Goal: Task Accomplishment & Management: Complete application form

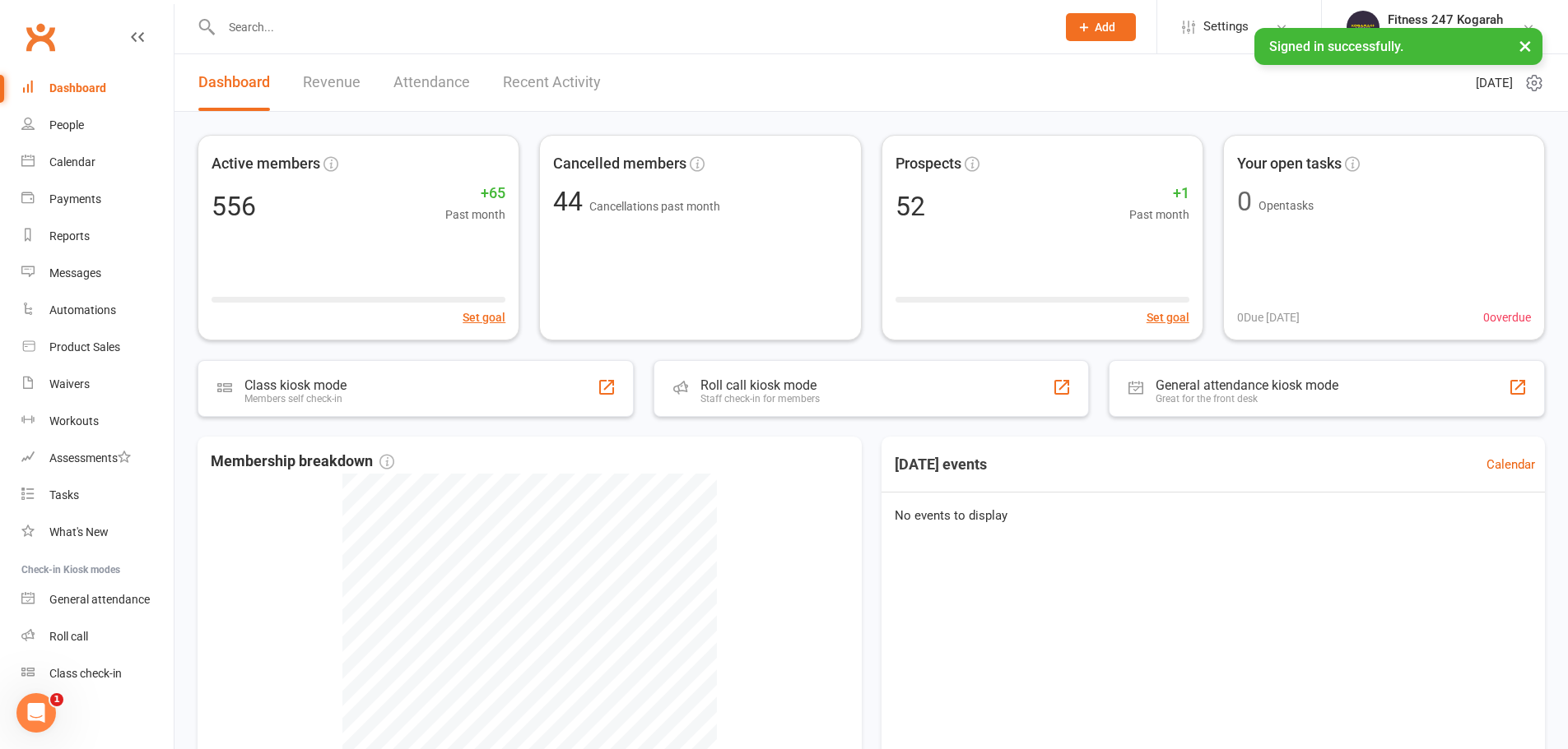
click at [370, 23] on input "text" at bounding box center [630, 27] width 827 height 23
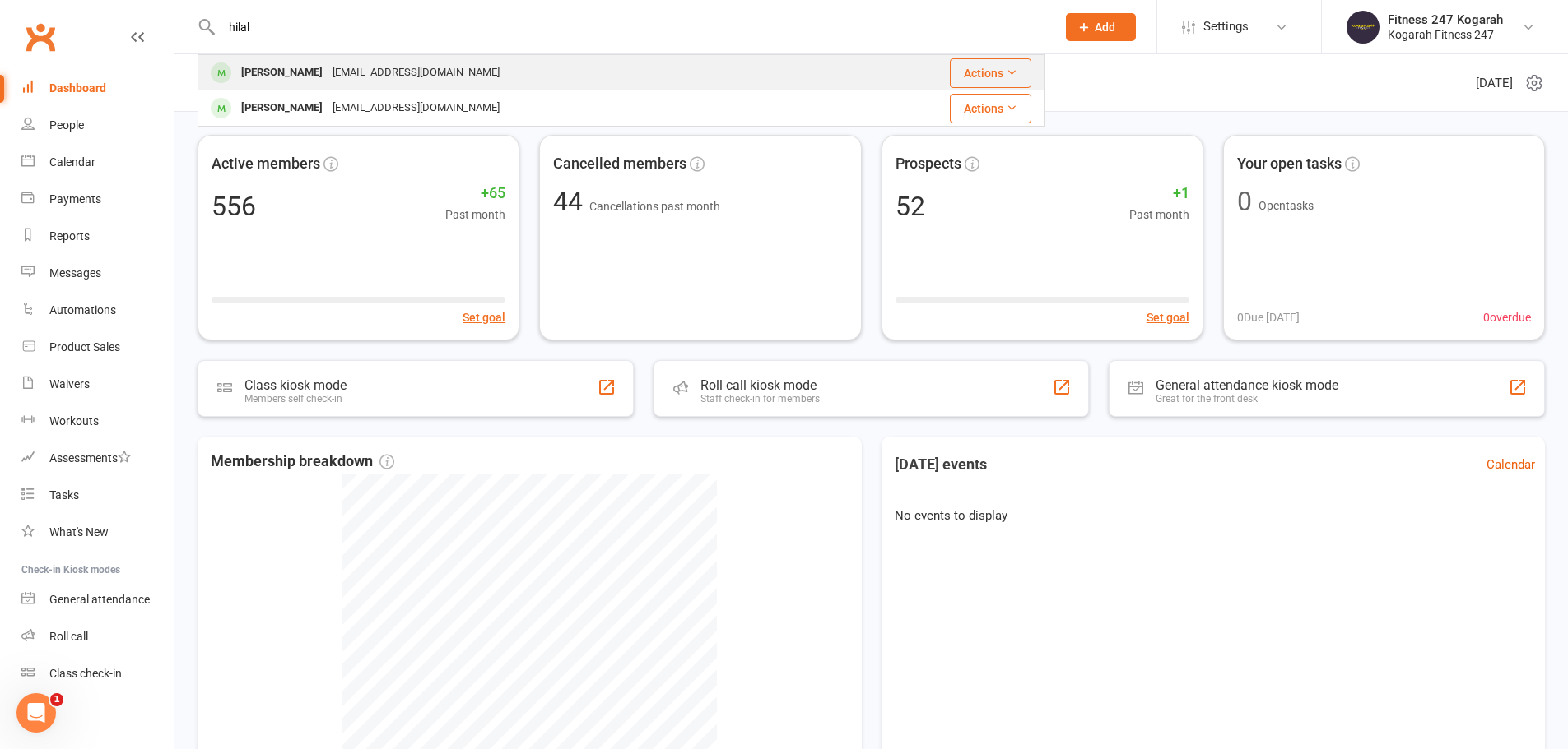
type input "hilal"
click at [272, 75] on div "[PERSON_NAME]" at bounding box center [282, 73] width 92 height 24
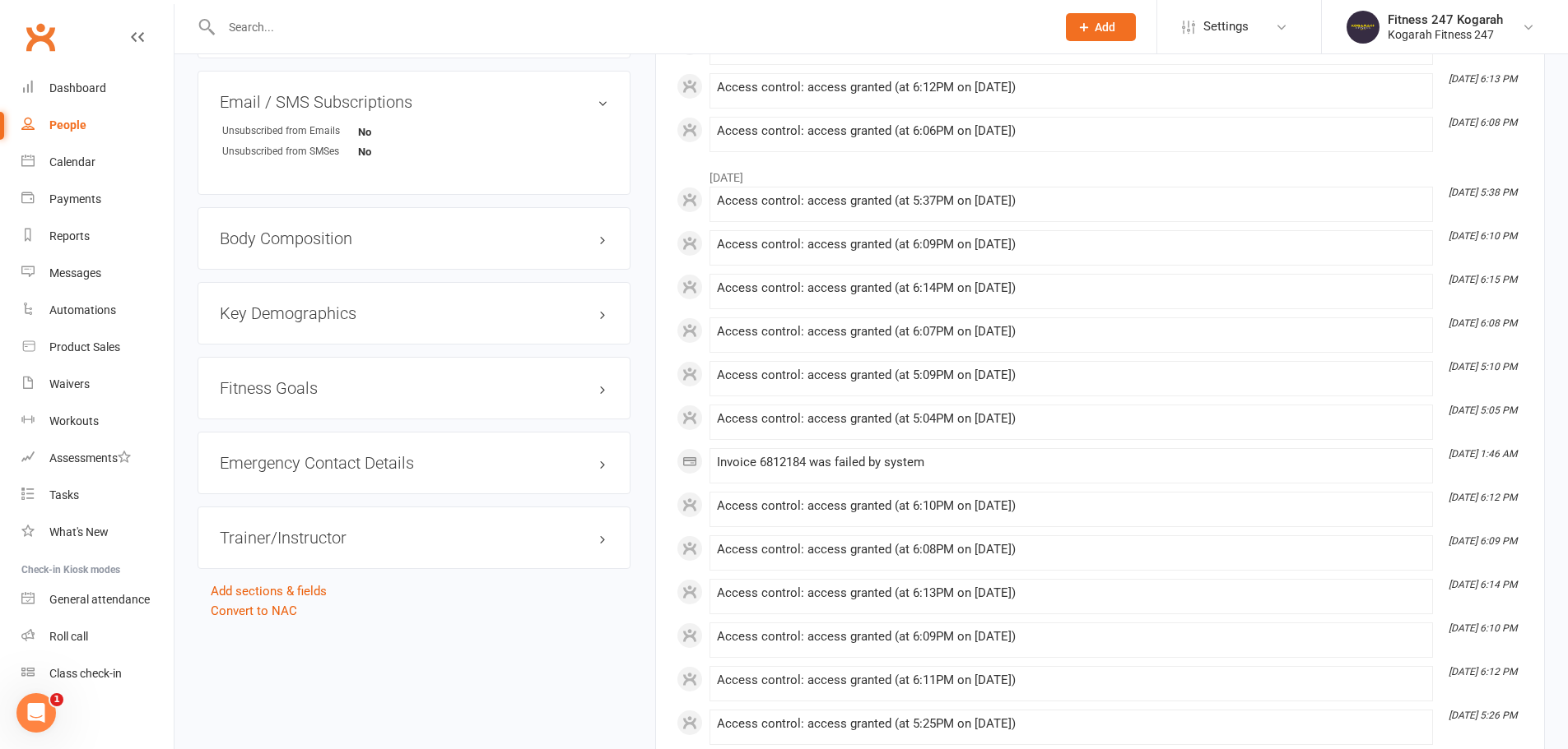
scroll to position [1152, 0]
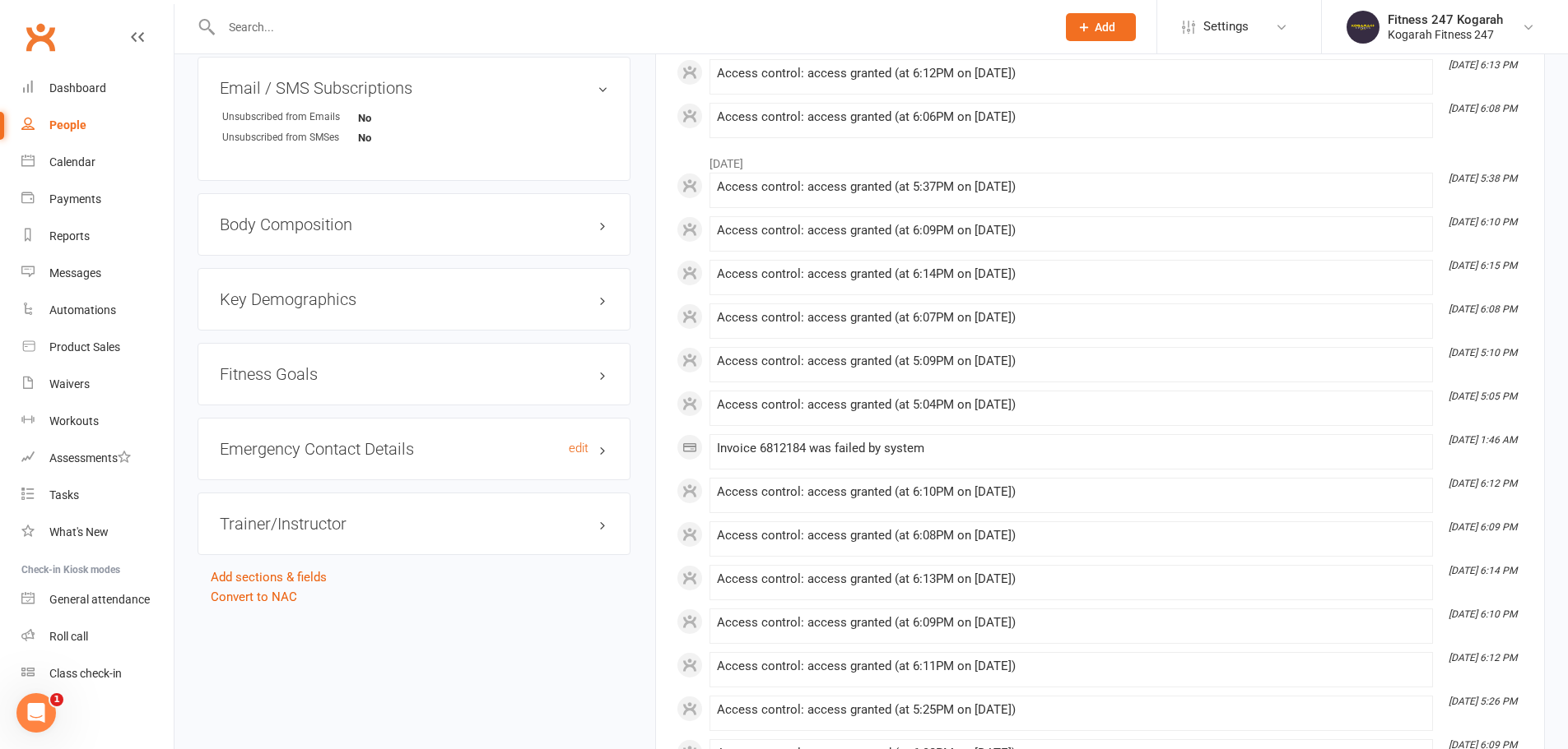
click at [600, 448] on h3 "Emergency Contact Details edit" at bounding box center [413, 448] width 388 height 18
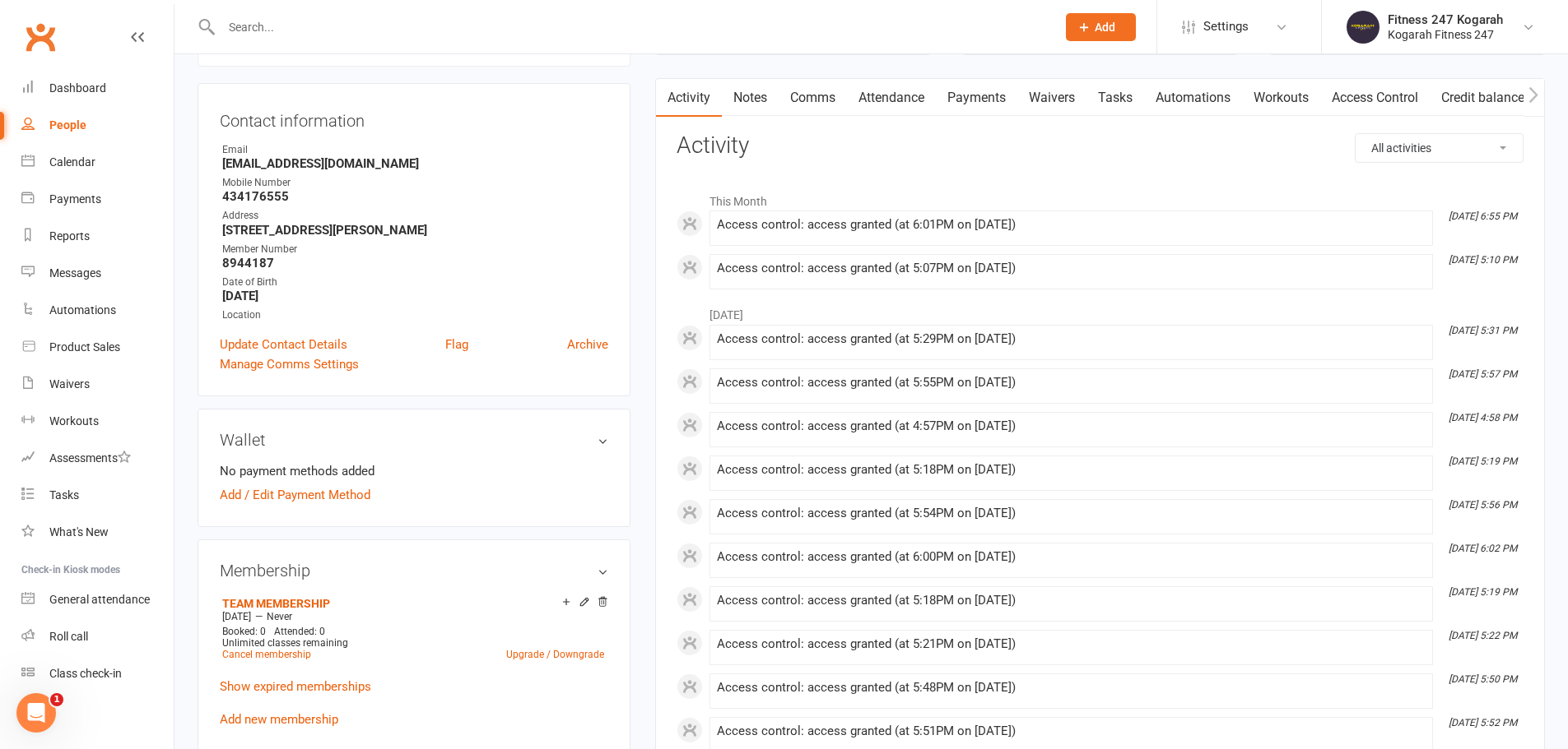
scroll to position [0, 0]
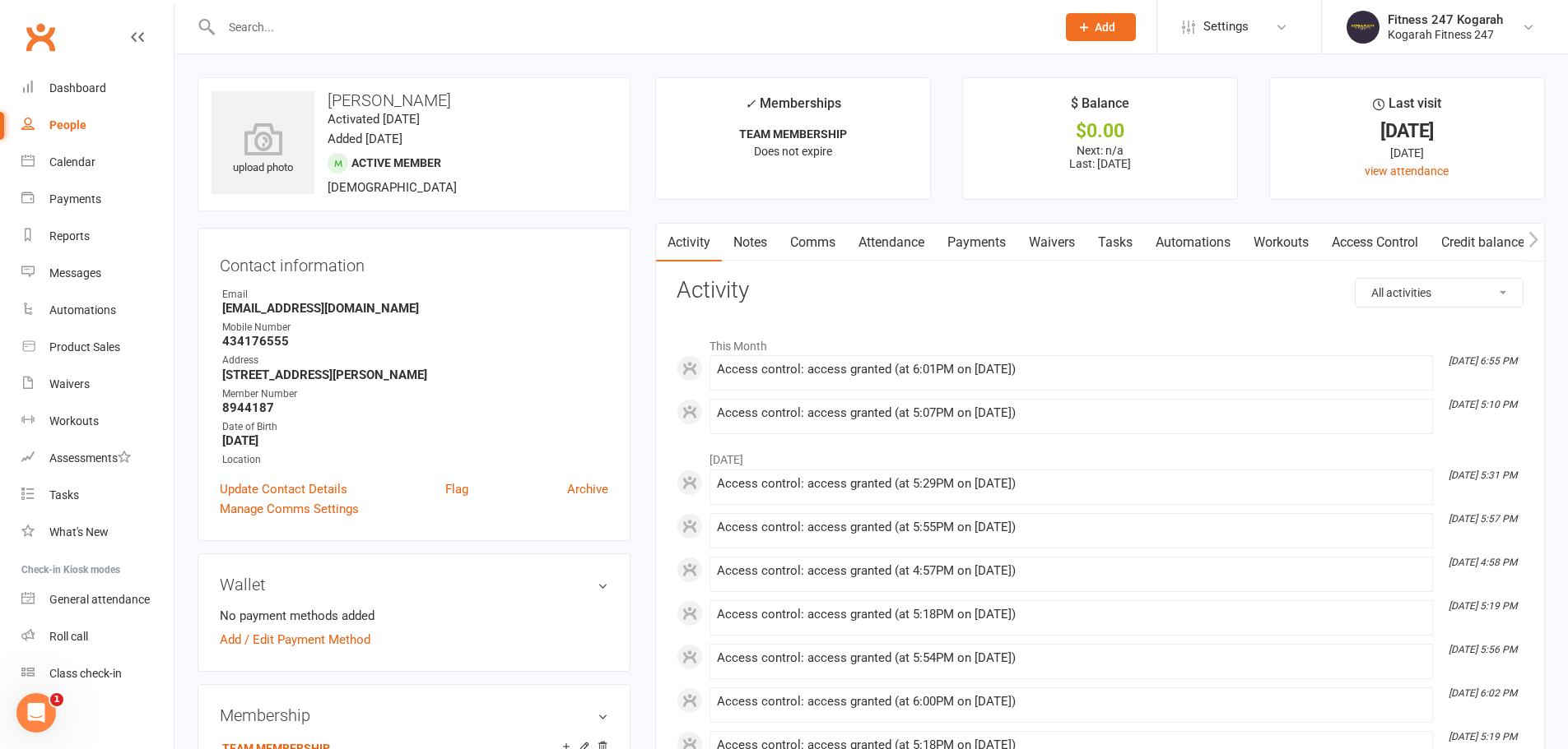
click at [314, 33] on input "text" at bounding box center [630, 27] width 827 height 23
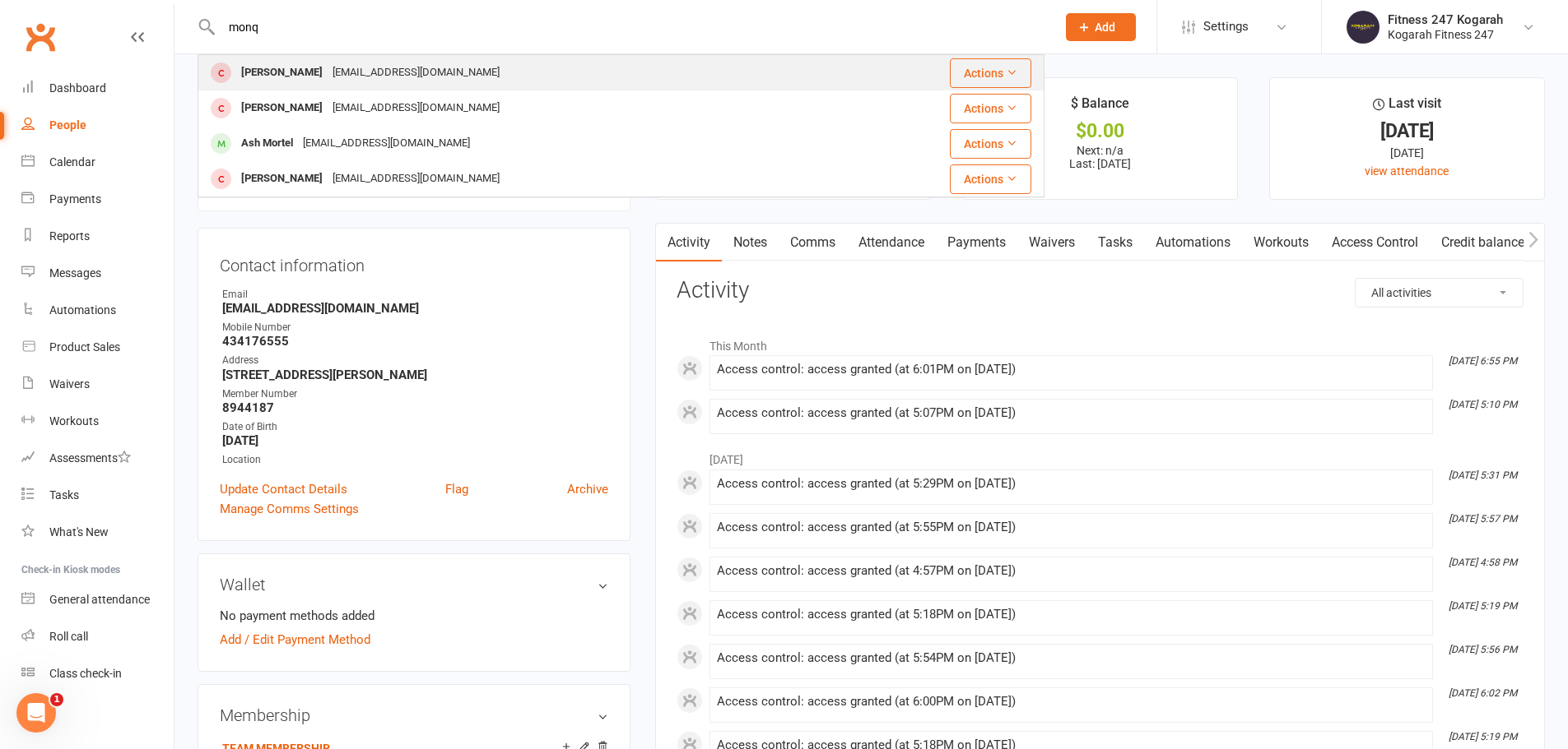
type input "monq"
click at [263, 58] on div "[PERSON_NAME] [EMAIL_ADDRESS][DOMAIN_NAME]" at bounding box center [523, 73] width 648 height 33
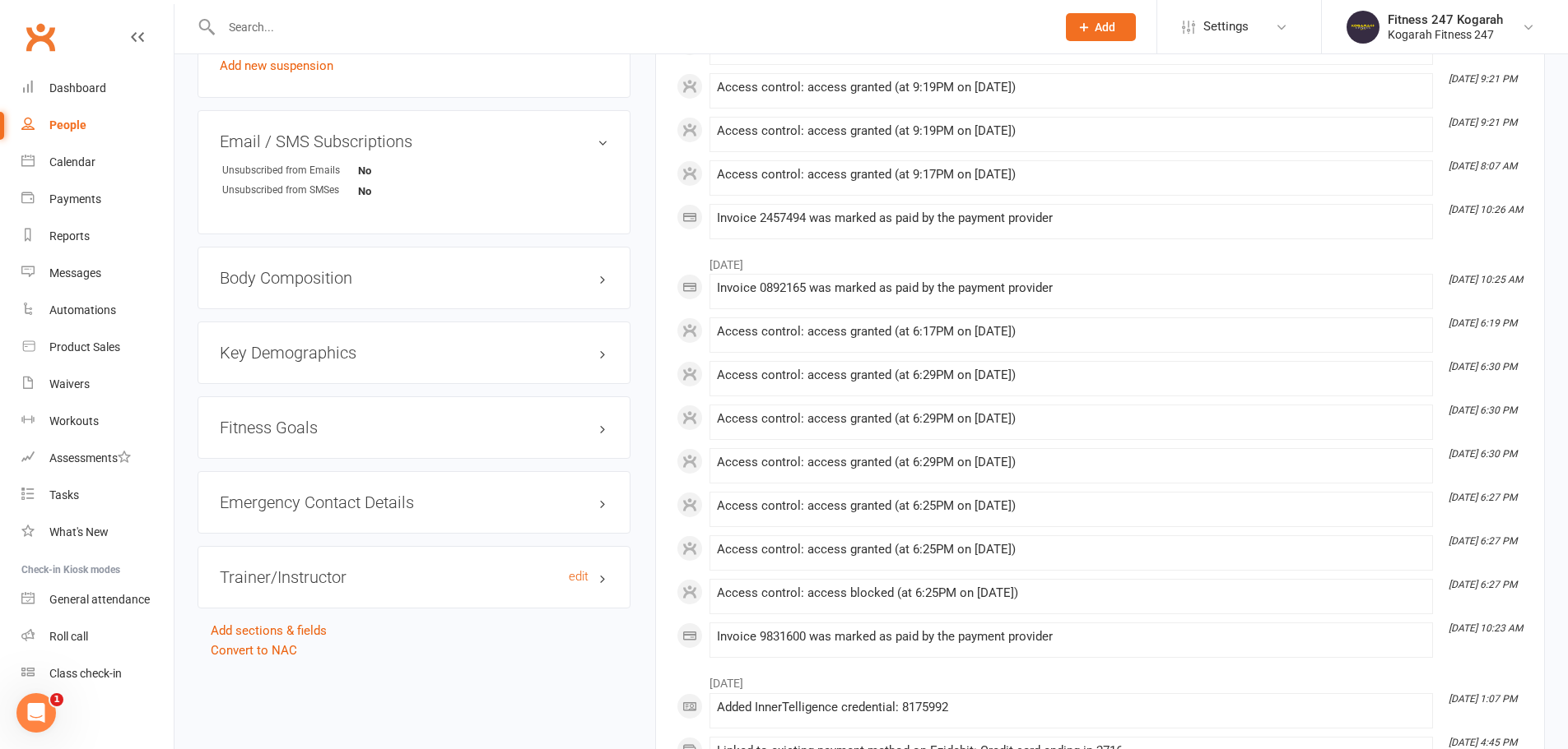
scroll to position [1070, 0]
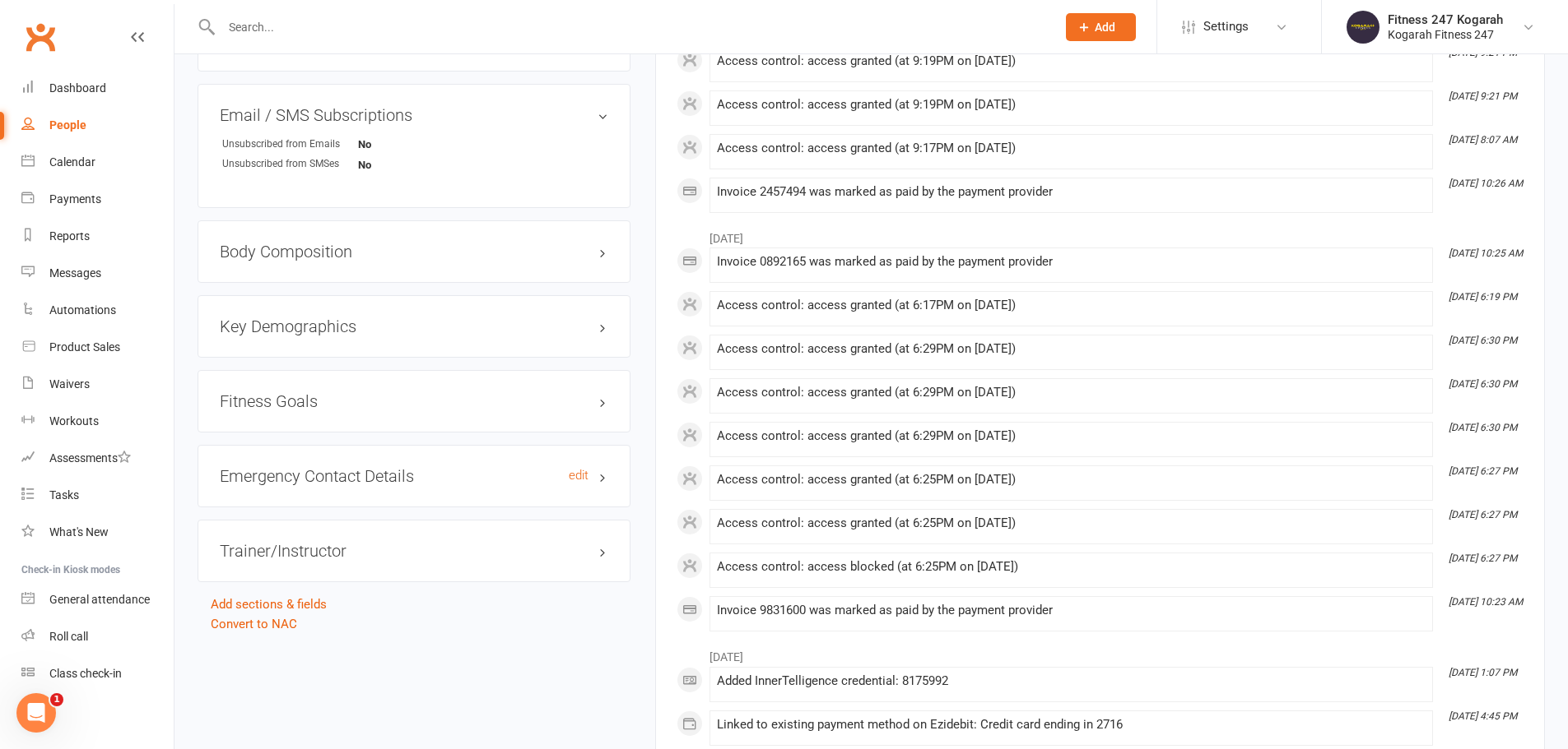
click at [601, 477] on h3 "Emergency Contact Details edit" at bounding box center [413, 476] width 388 height 18
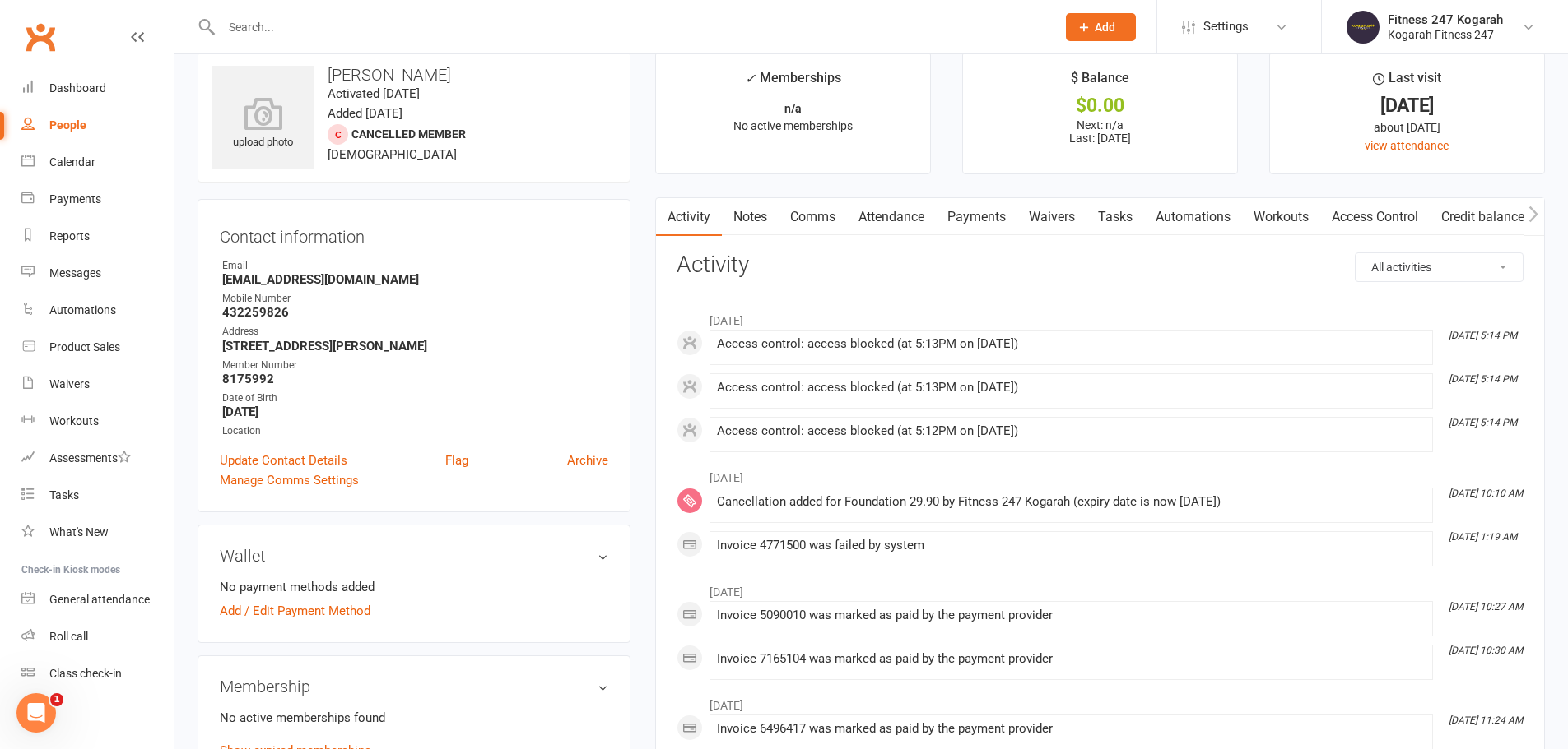
scroll to position [0, 0]
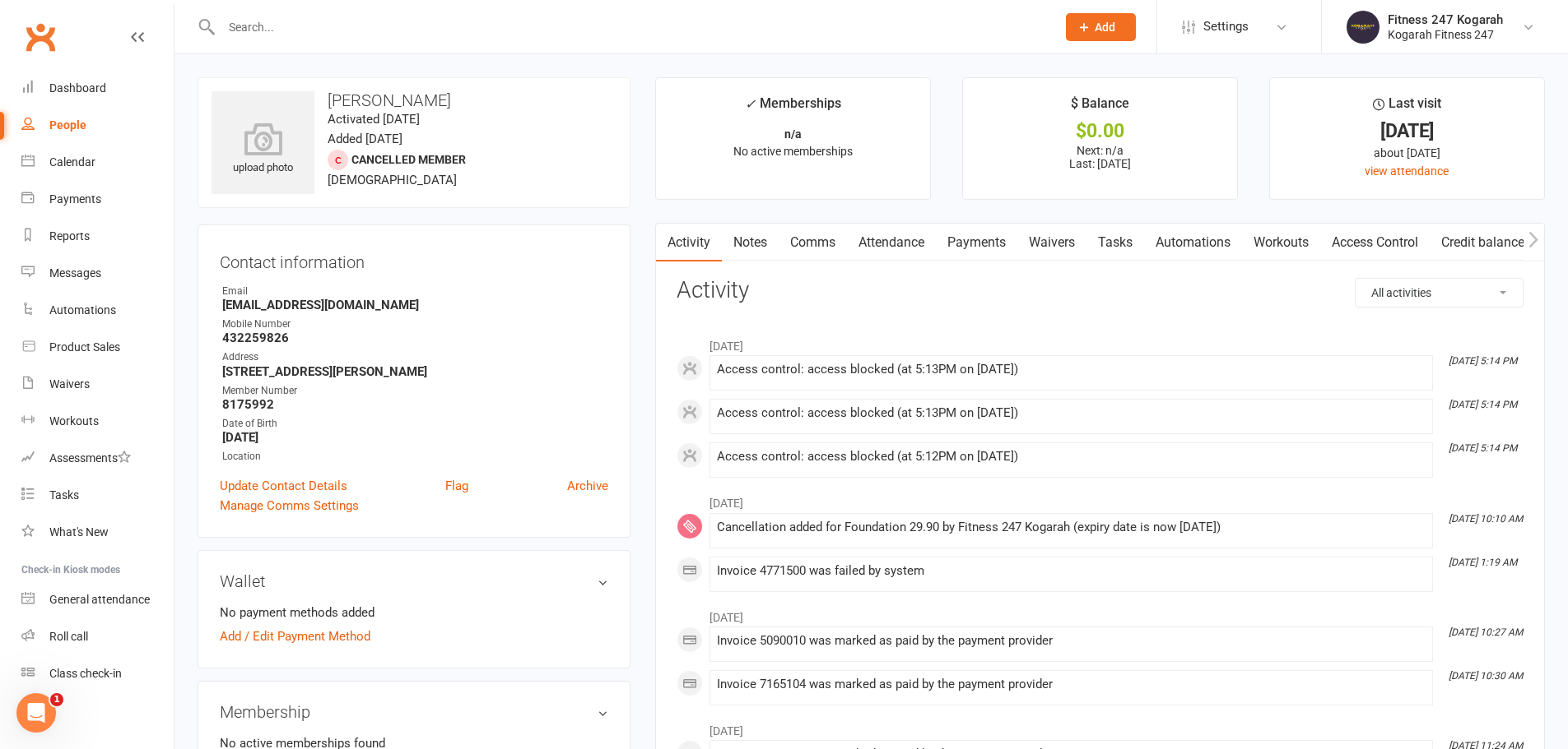
click at [339, 28] on input "text" at bounding box center [630, 27] width 827 height 23
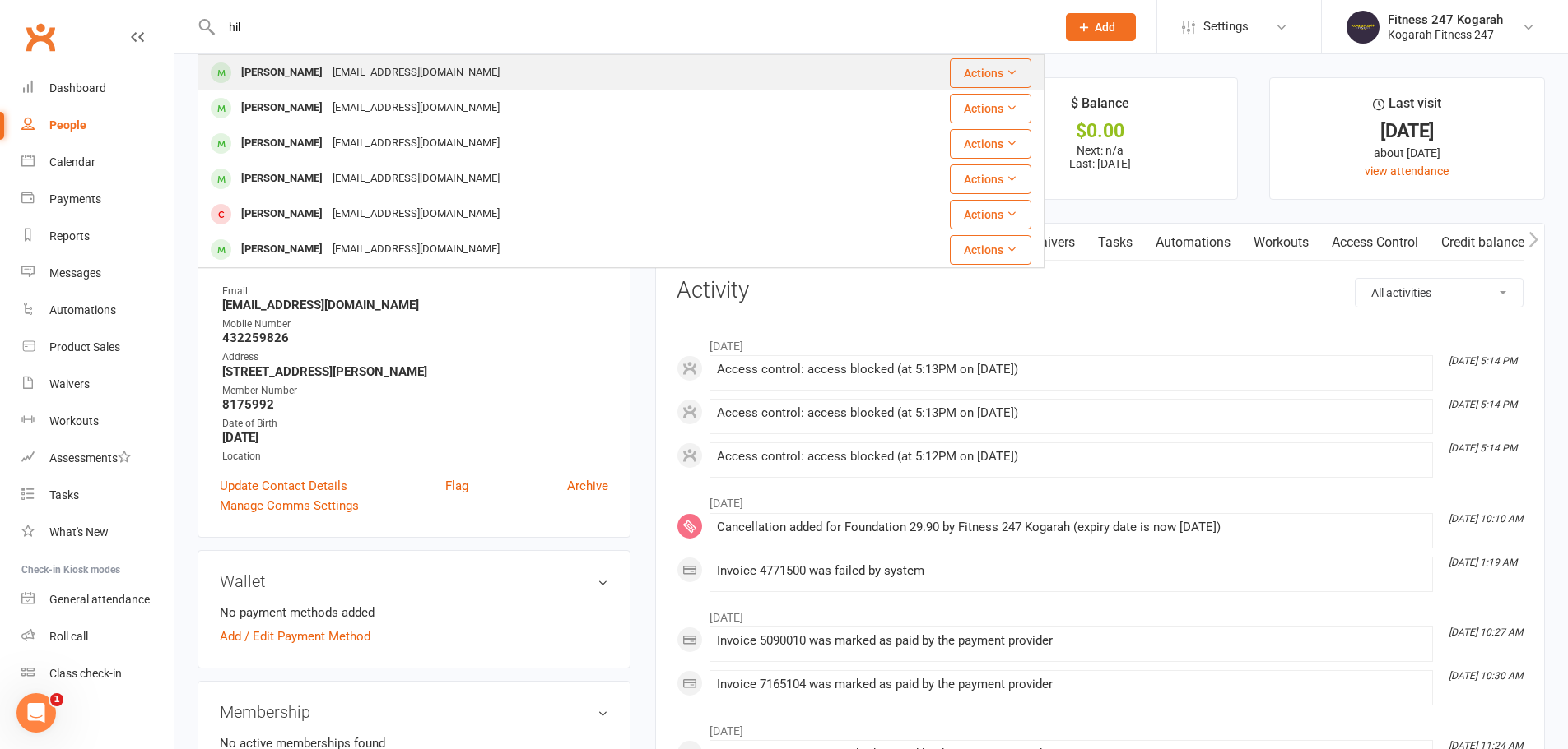
type input "hil"
click at [372, 83] on div "[EMAIL_ADDRESS][DOMAIN_NAME]" at bounding box center [415, 73] width 177 height 24
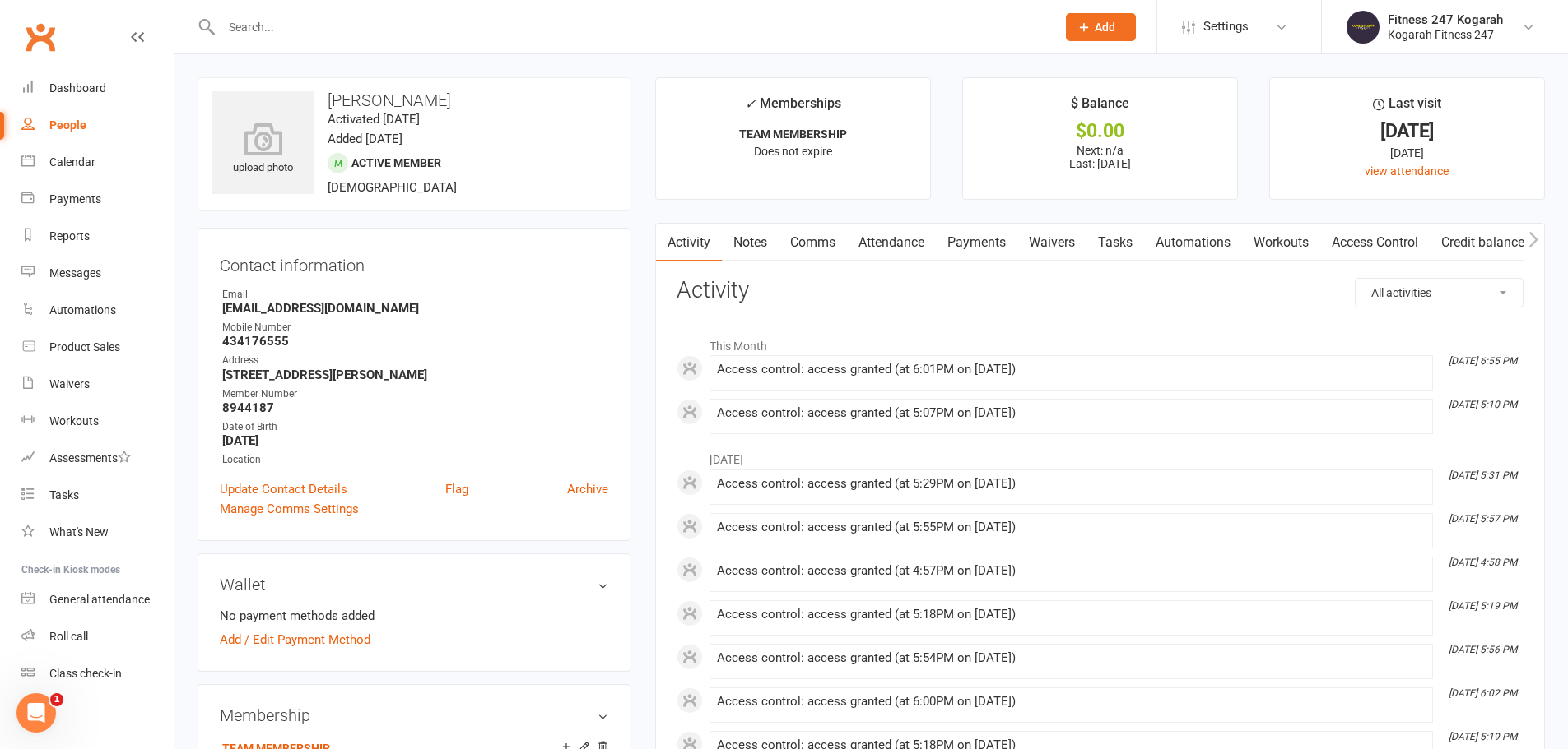
click at [1383, 238] on link "Access Control" at bounding box center [1374, 243] width 110 height 38
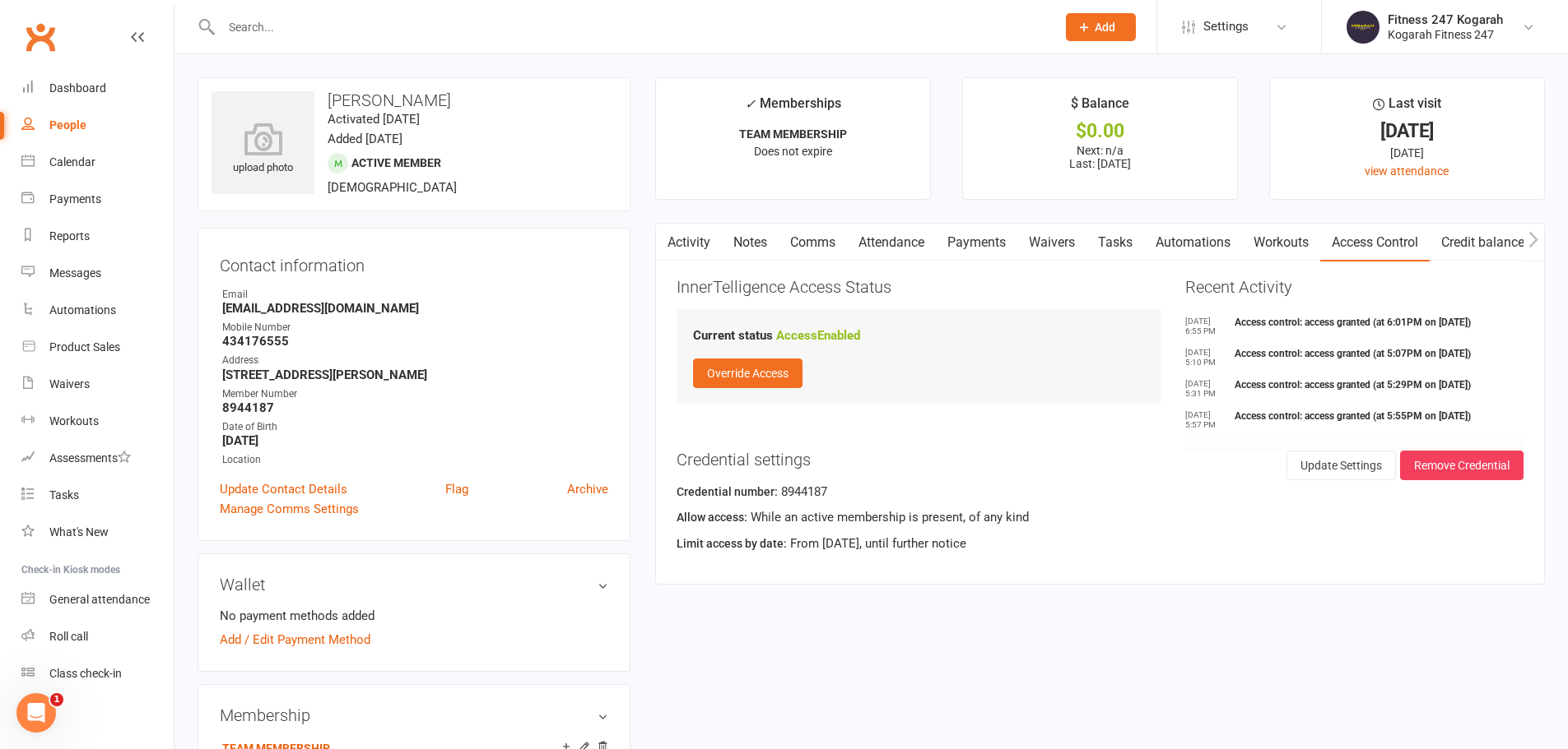
click at [361, 19] on input "text" at bounding box center [630, 27] width 827 height 23
type input "8175992"
drag, startPoint x: 306, startPoint y: 26, endPoint x: 230, endPoint y: 21, distance: 76.2
click at [230, 21] on input "8175992" at bounding box center [630, 27] width 827 height 23
click at [1462, 469] on button "Remove Credential" at bounding box center [1461, 465] width 123 height 30
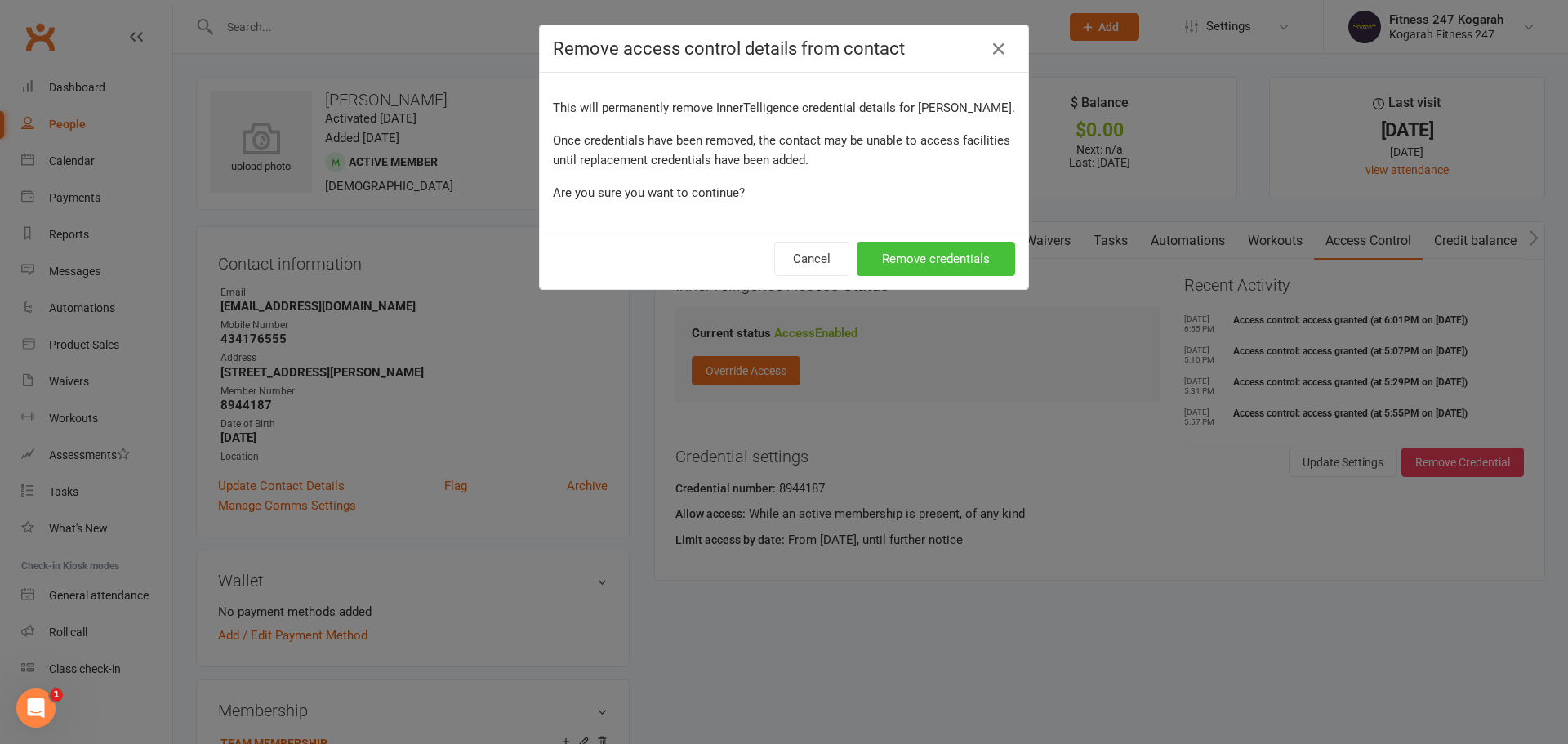
click at [902, 261] on button "Remove credentials" at bounding box center [935, 259] width 158 height 34
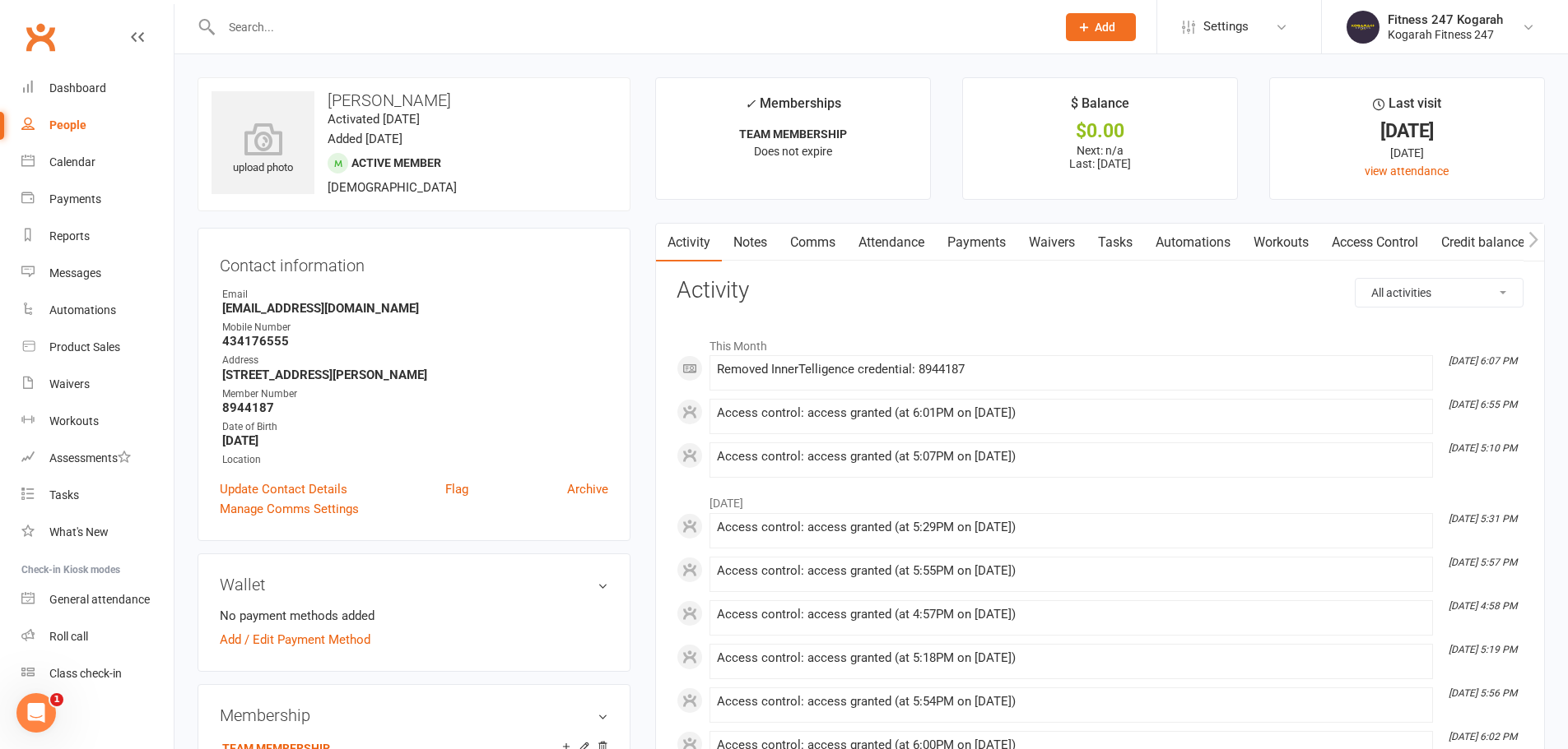
click at [1412, 241] on link "Access Control" at bounding box center [1374, 243] width 110 height 38
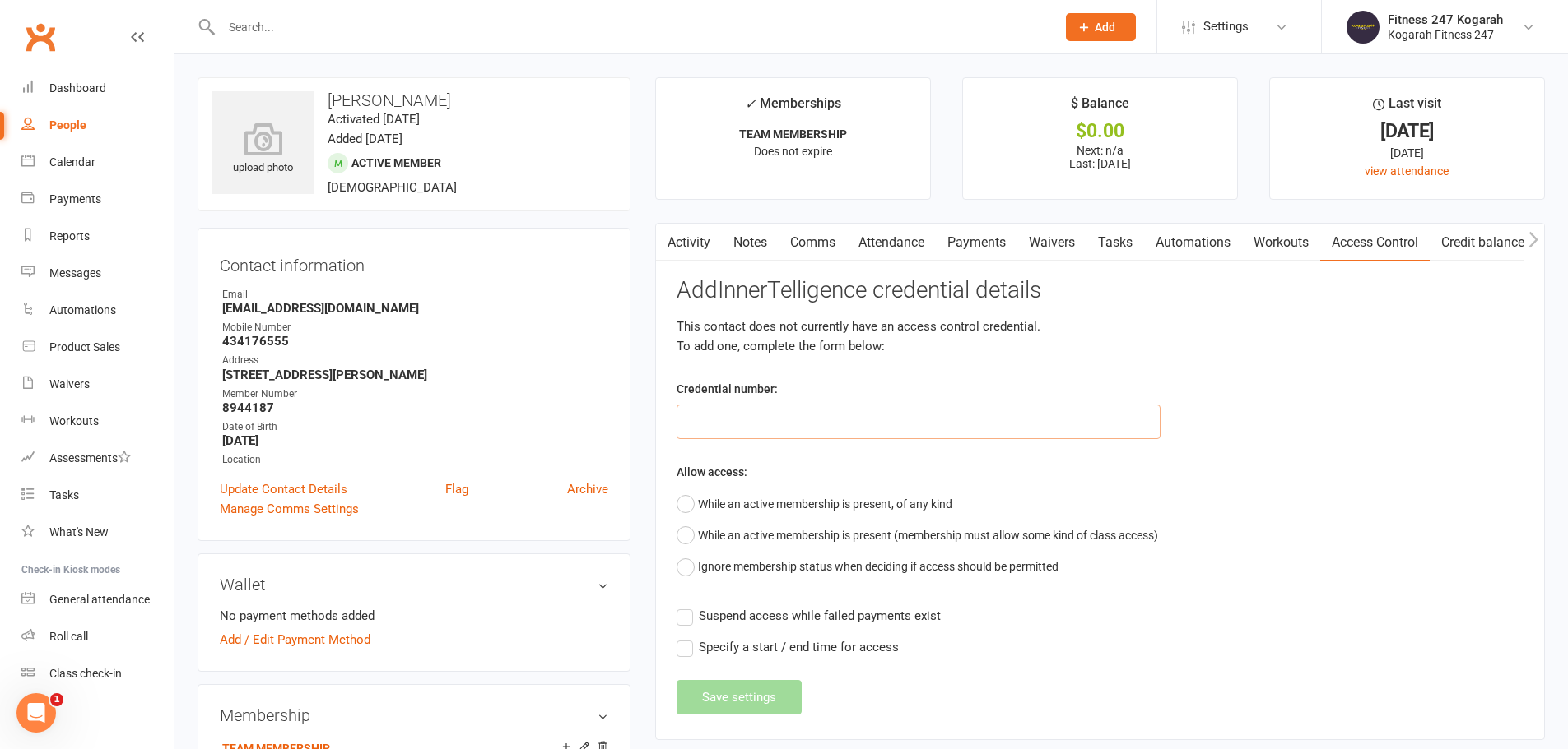
click at [880, 427] on input "text" at bounding box center [918, 422] width 484 height 34
type input "62570"
click at [859, 503] on button "While an active membership is present, of any kind" at bounding box center [814, 504] width 276 height 31
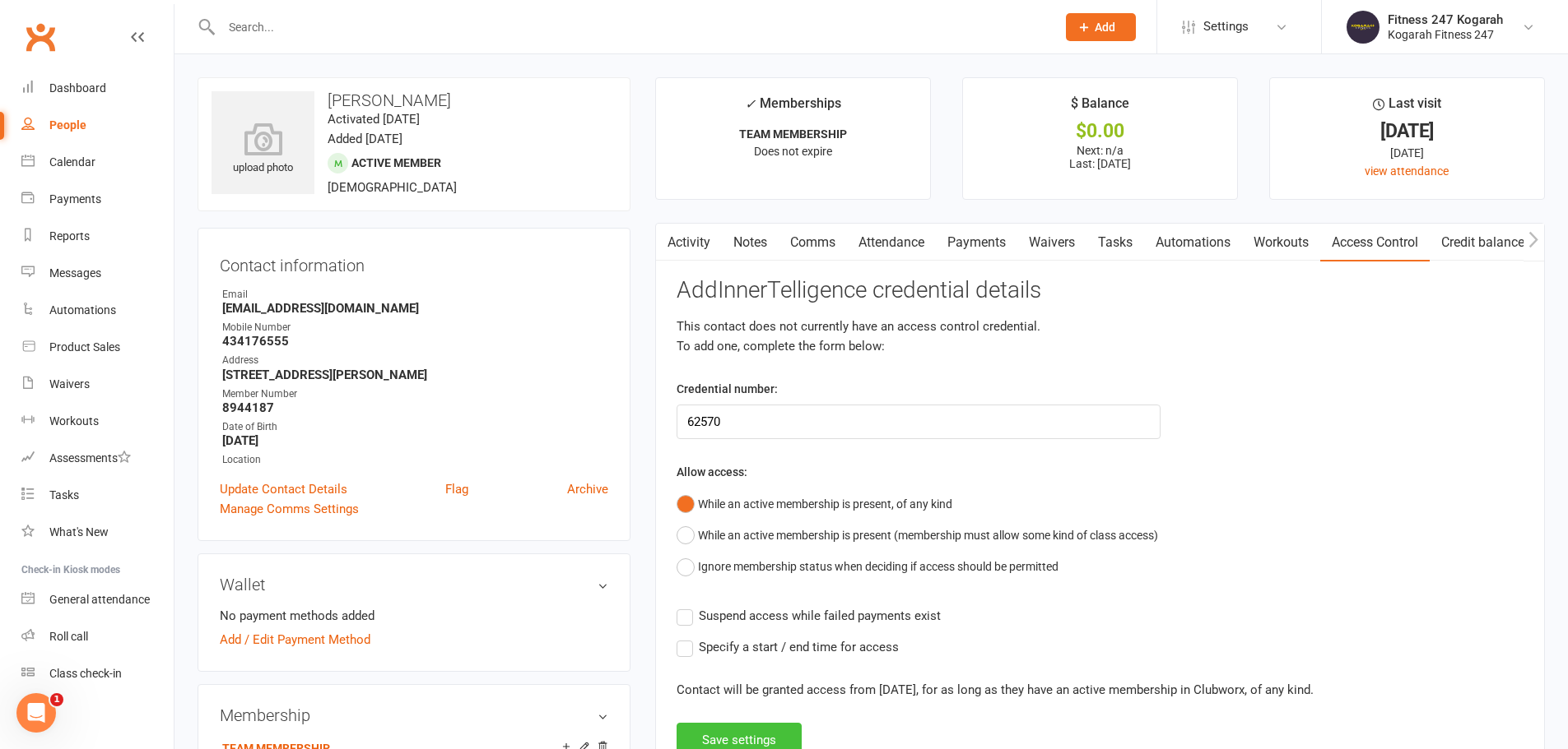
click at [749, 741] on button "Save settings" at bounding box center [739, 740] width 125 height 34
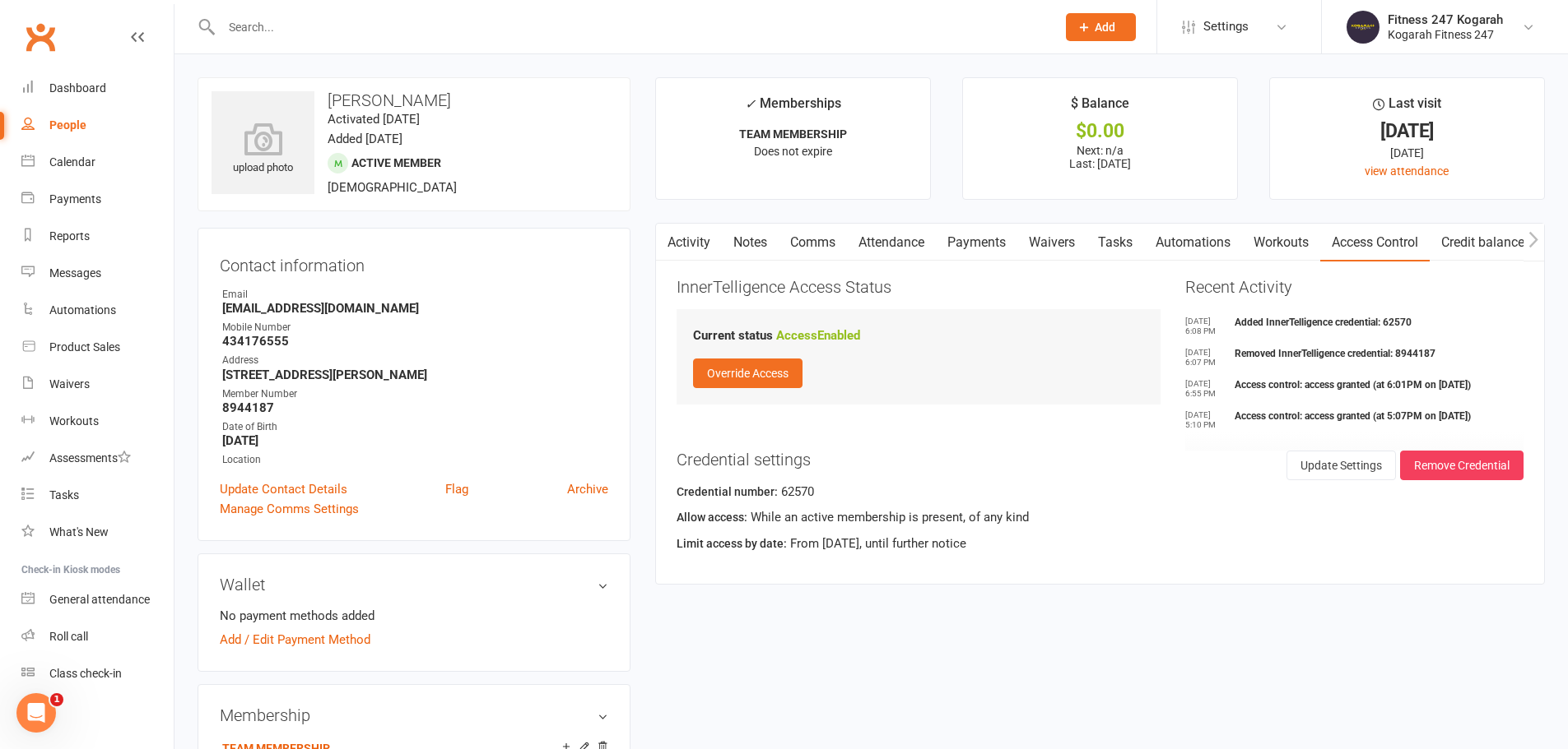
click at [691, 242] on link "Activity" at bounding box center [688, 243] width 66 height 38
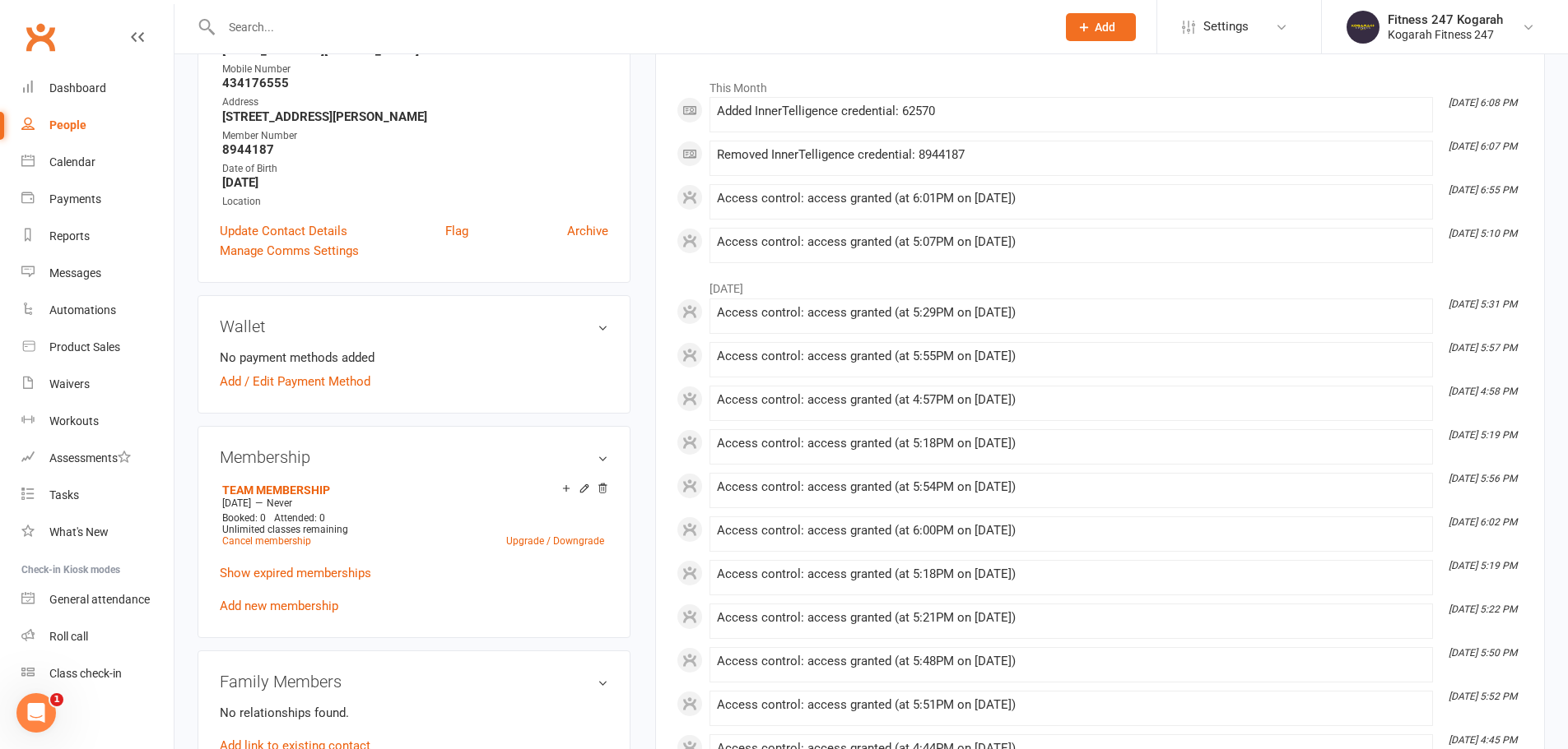
scroll to position [576, 0]
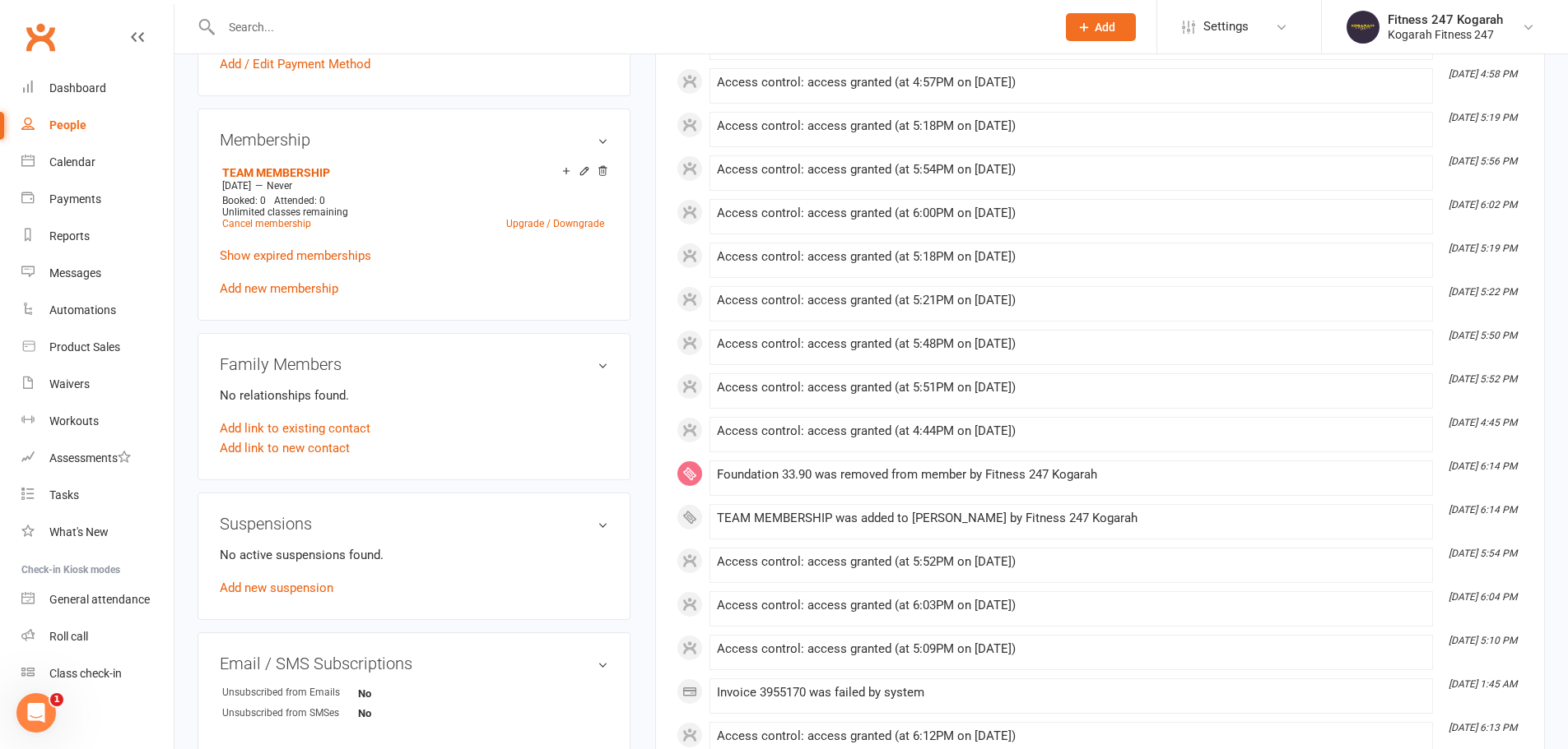
click at [343, 26] on input "text" at bounding box center [630, 27] width 827 height 23
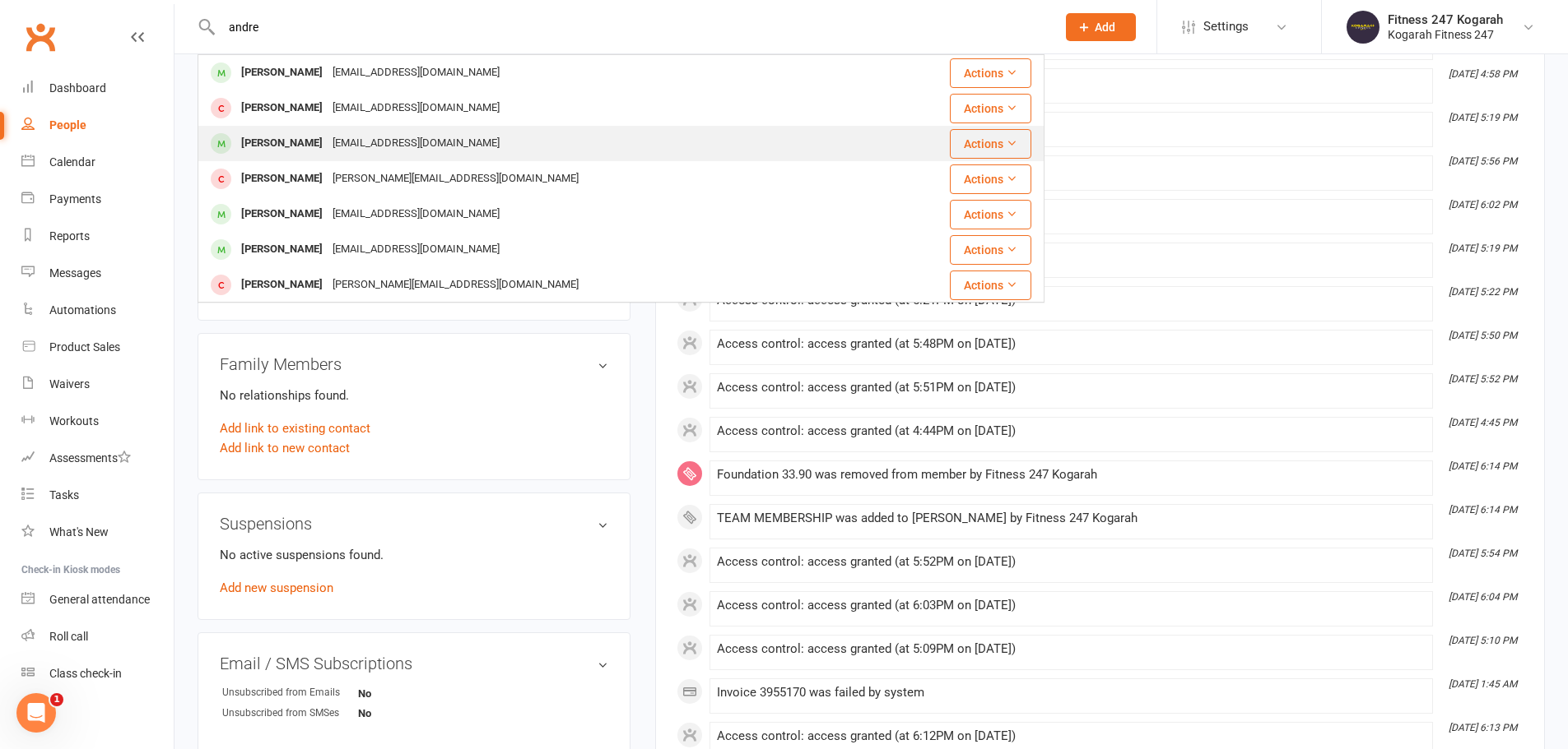
type input "andre"
click at [327, 144] on div "[EMAIL_ADDRESS][DOMAIN_NAME]" at bounding box center [415, 143] width 177 height 24
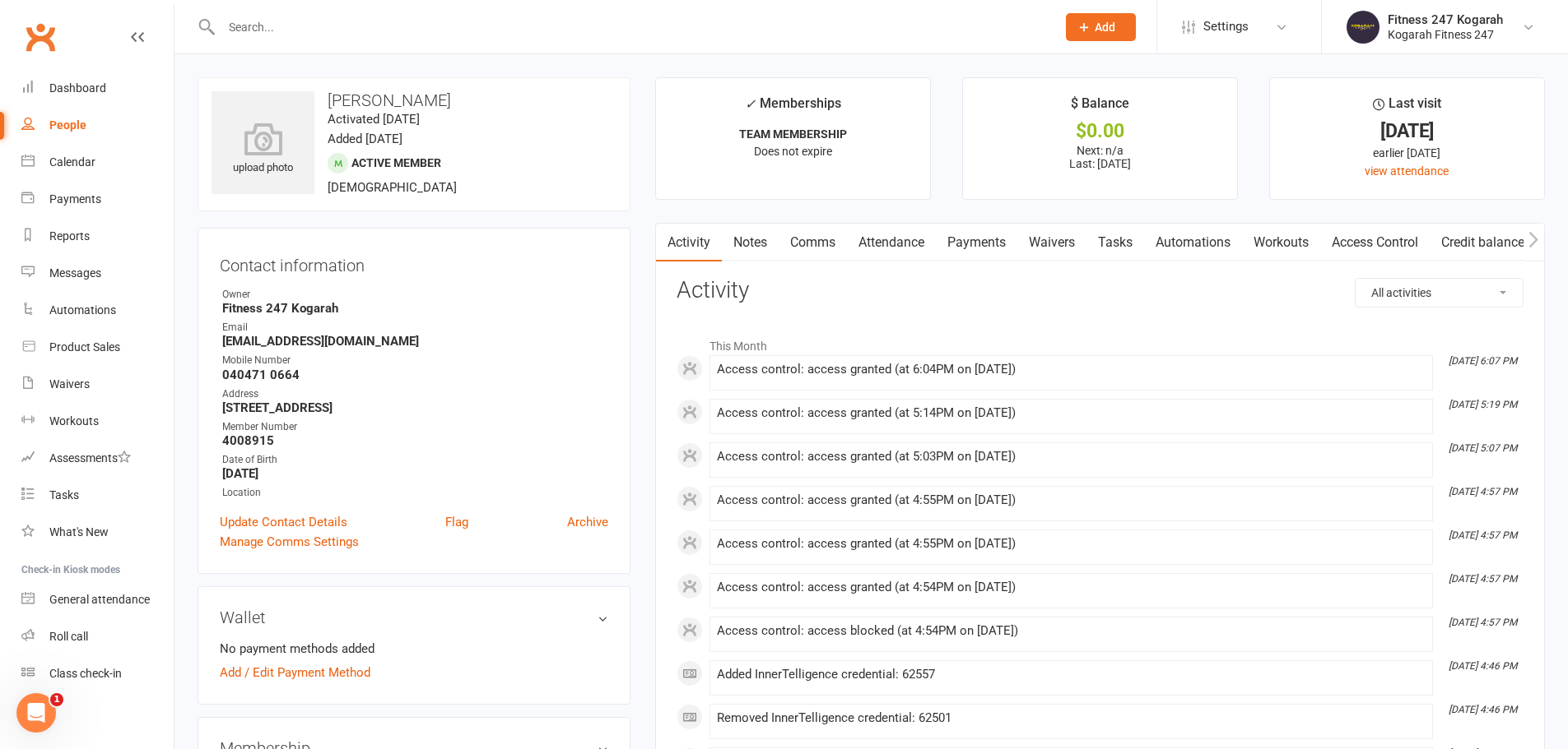
drag, startPoint x: 456, startPoint y: 100, endPoint x: 378, endPoint y: 102, distance: 78.0
click at [378, 102] on h3 "[PERSON_NAME]" at bounding box center [414, 100] width 405 height 18
copy h3 "[PERSON_NAME]"
drag, startPoint x: 306, startPoint y: 373, endPoint x: 222, endPoint y: 373, distance: 84.0
click at [222, 373] on strong "040471 0664" at bounding box center [415, 375] width 386 height 15
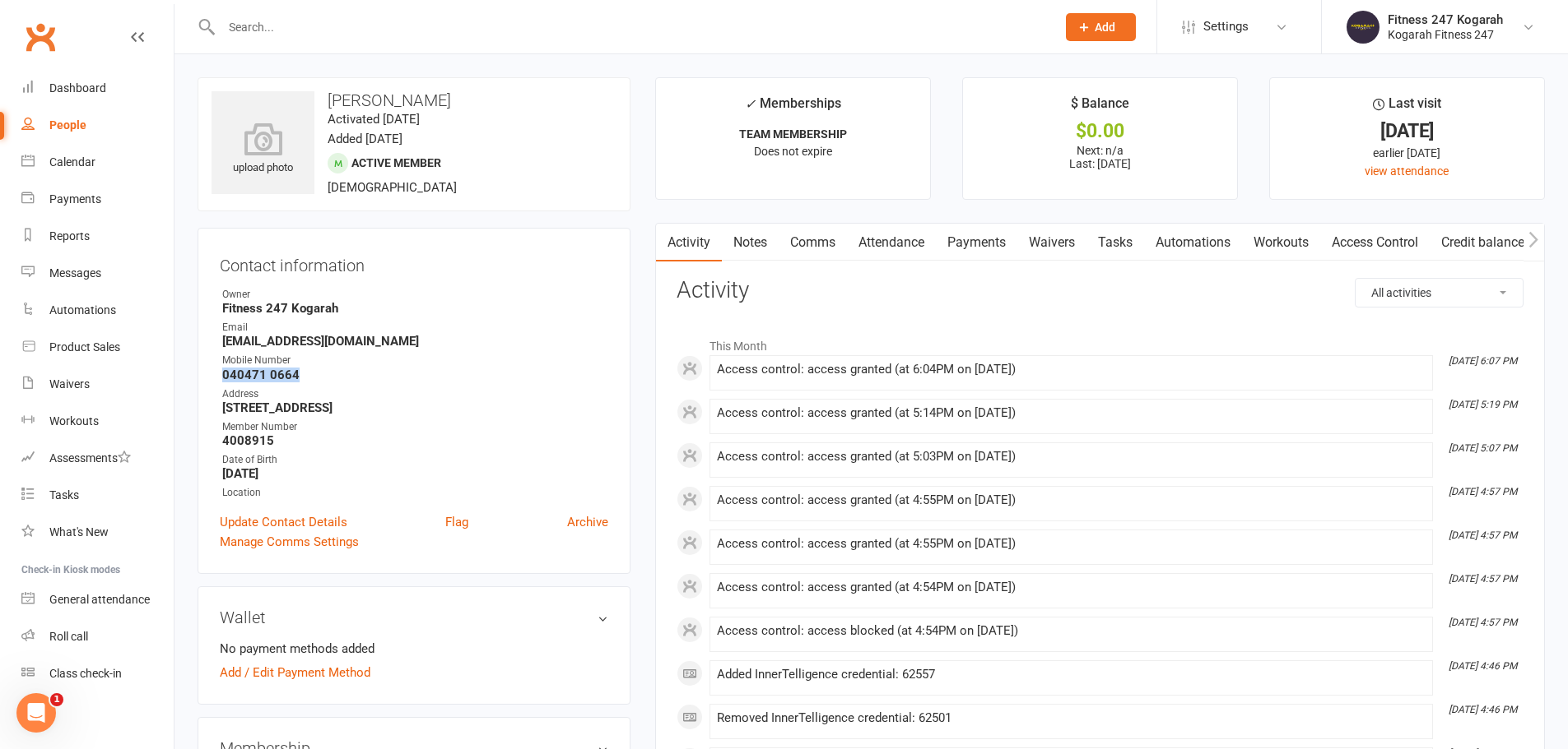
copy strong "040471 0664"
click at [434, 34] on input "text" at bounding box center [630, 27] width 827 height 23
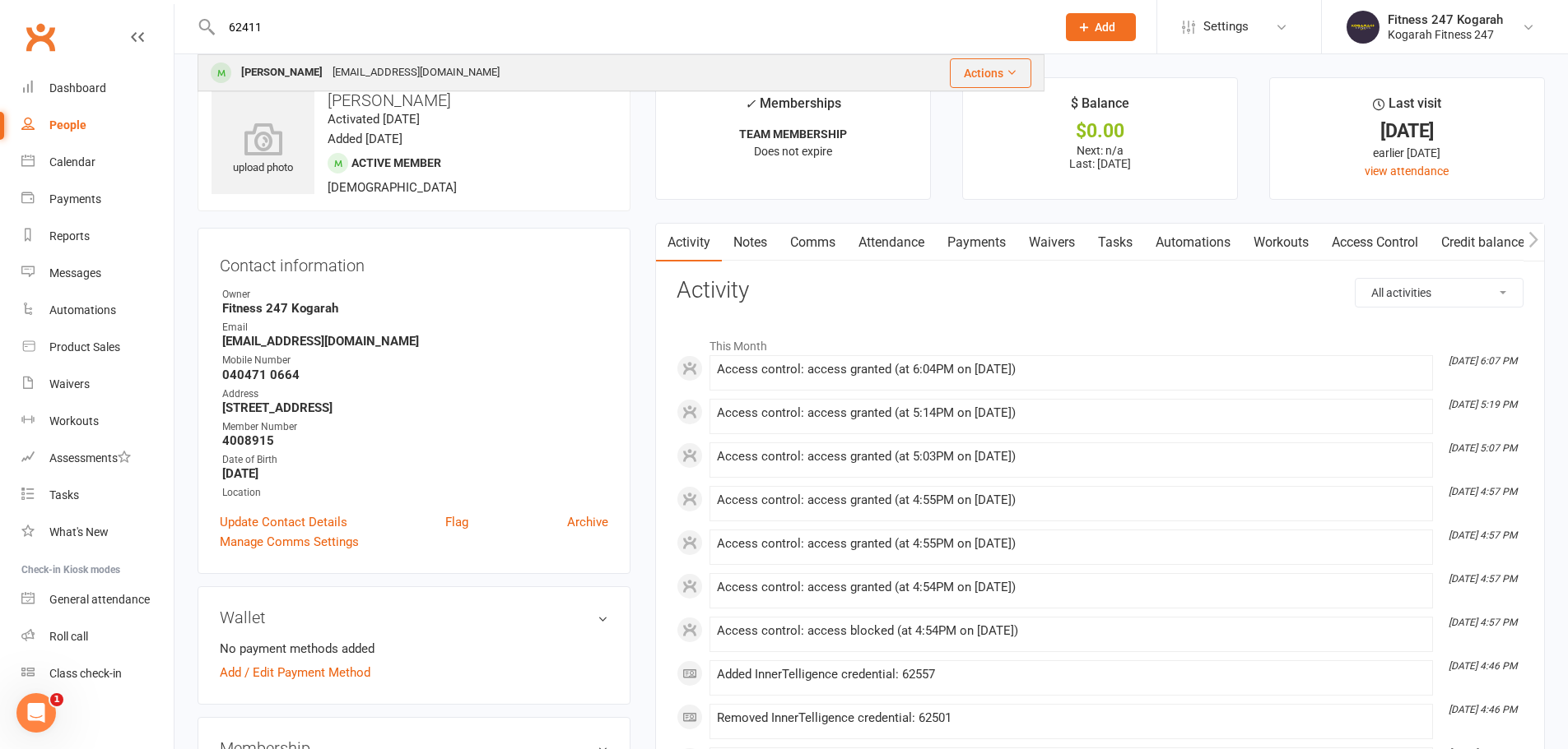
type input "62411"
click at [266, 78] on div "[PERSON_NAME]" at bounding box center [282, 73] width 92 height 24
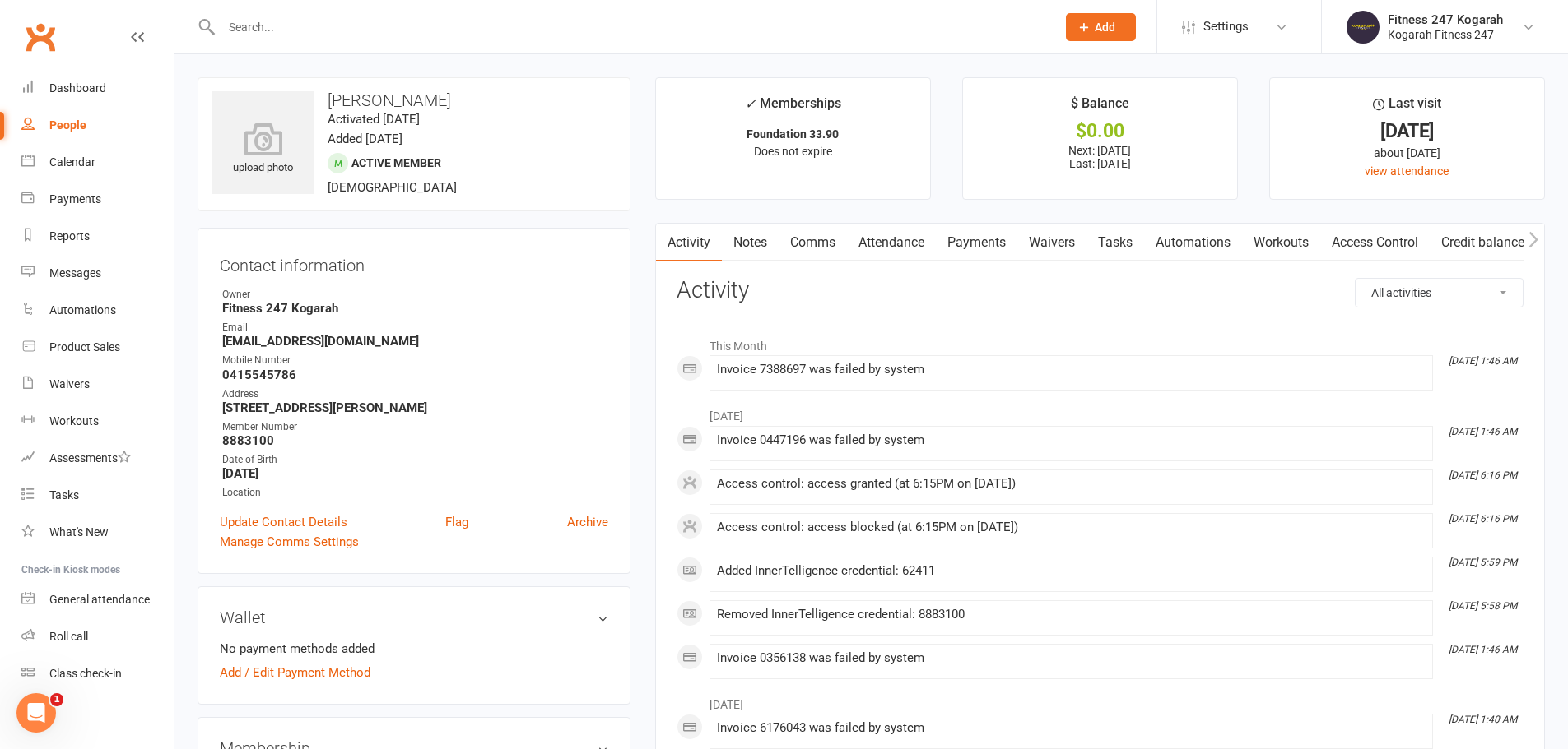
click at [1391, 240] on link "Access Control" at bounding box center [1374, 243] width 110 height 38
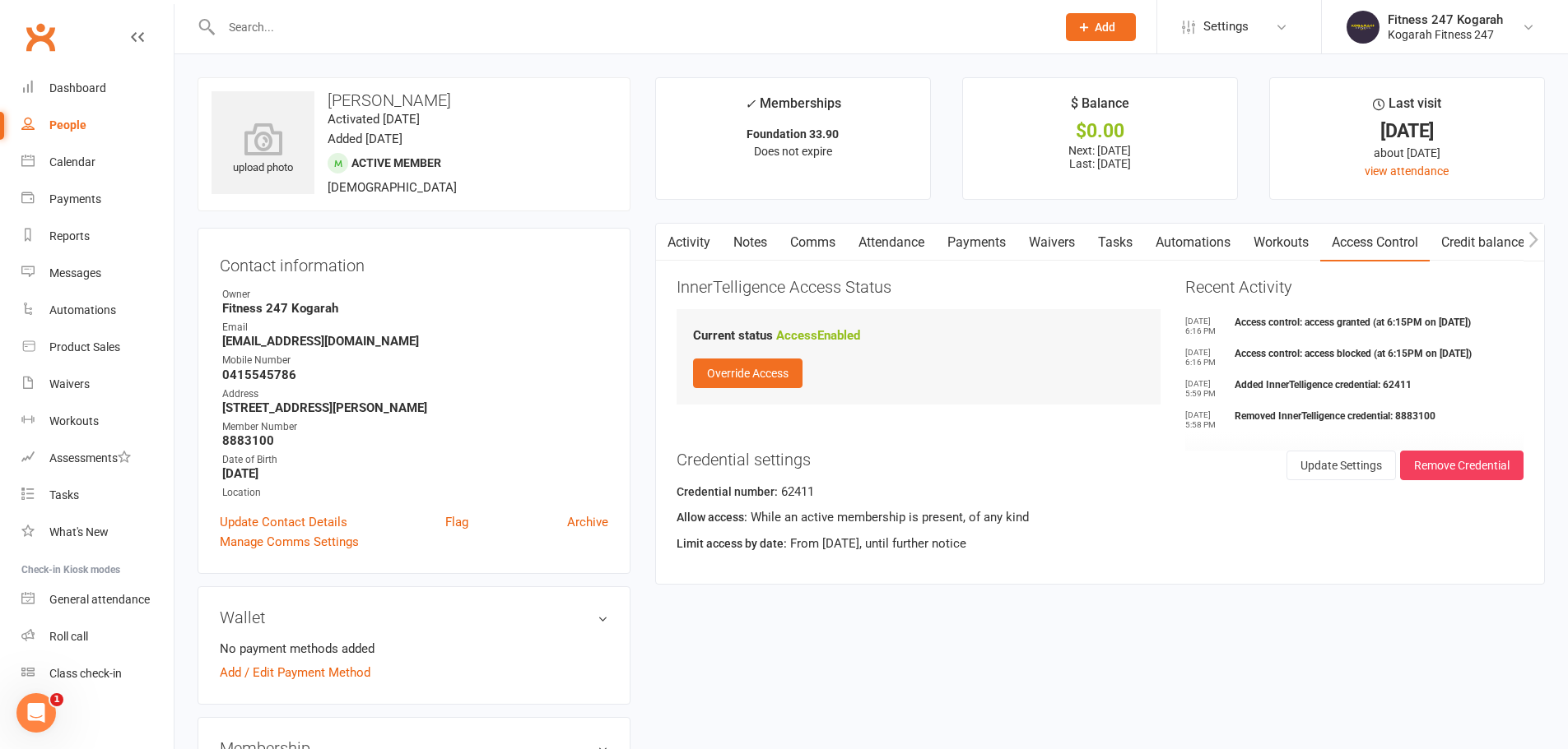
click at [973, 243] on link "Payments" at bounding box center [975, 243] width 81 height 38
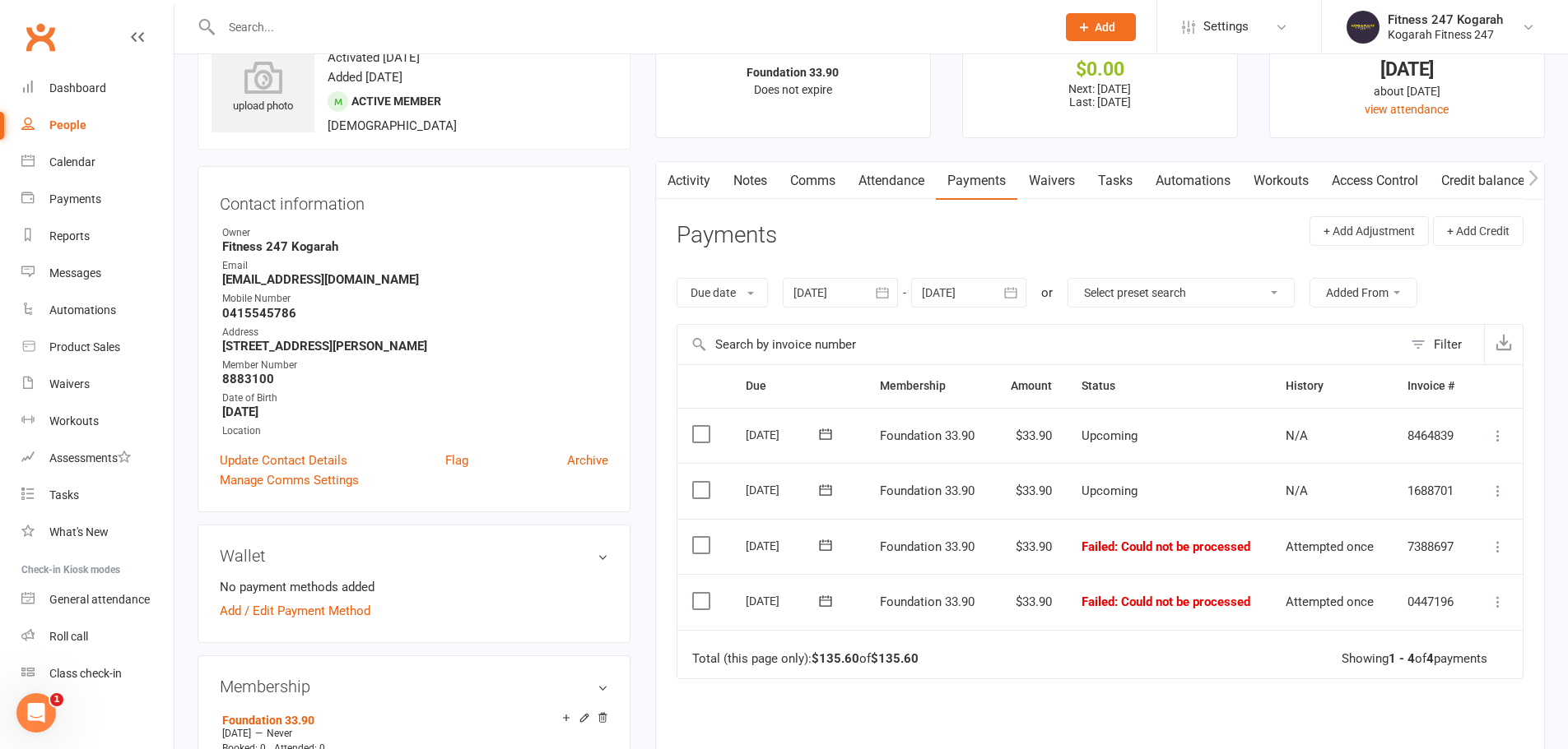
scroll to position [164, 0]
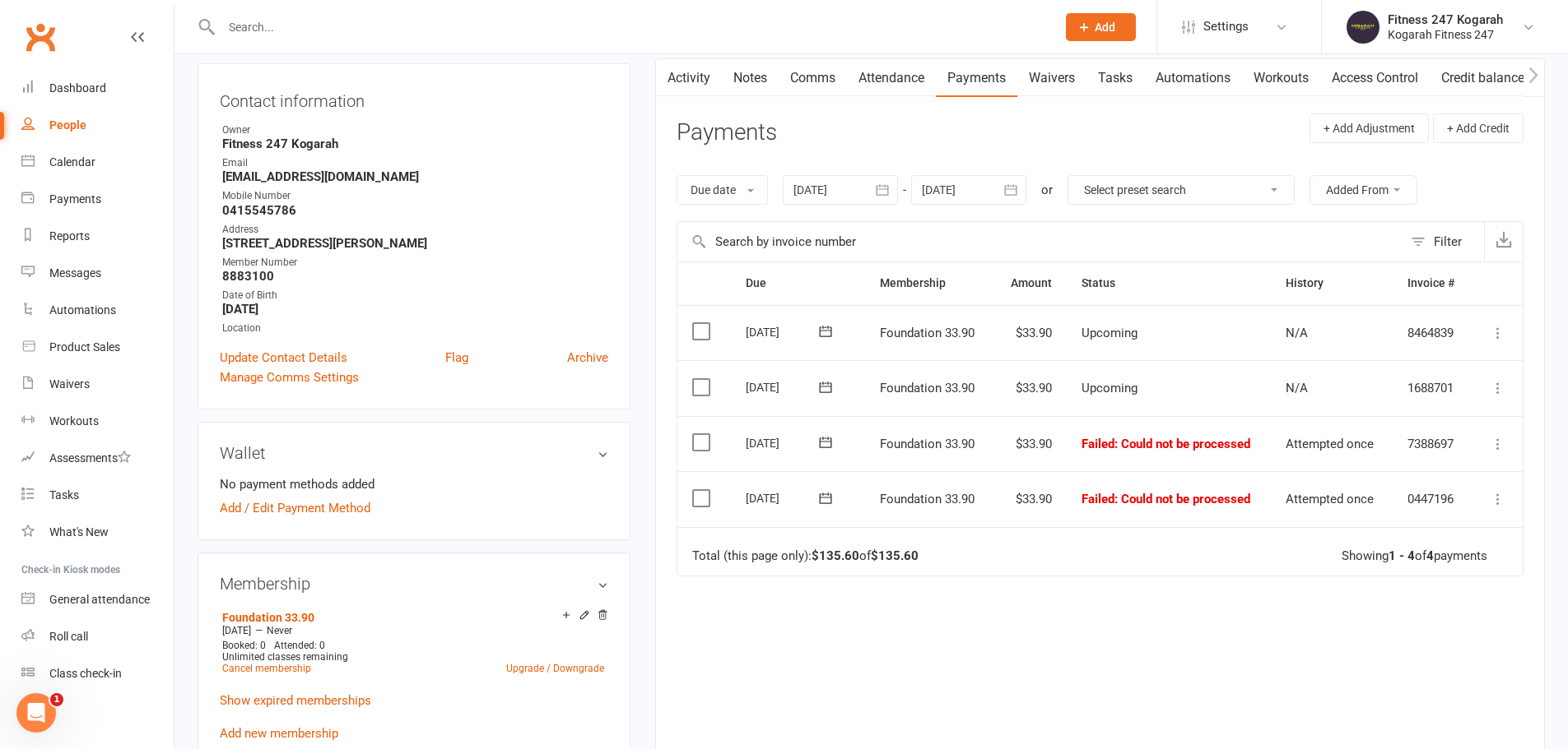
click at [890, 189] on icon "button" at bounding box center [882, 190] width 16 height 16
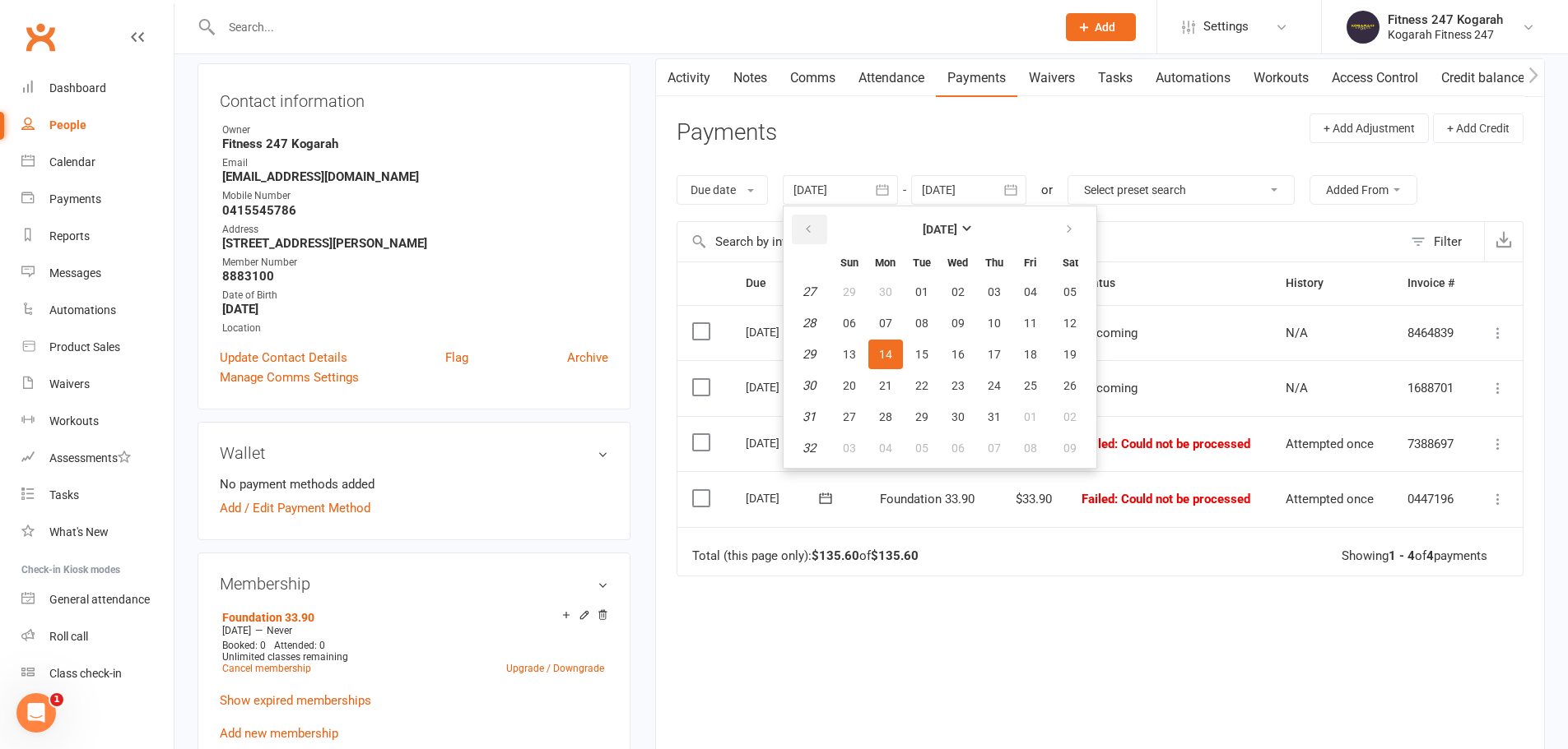
click at [811, 229] on icon "button" at bounding box center [808, 230] width 11 height 13
click at [811, 230] on icon "button" at bounding box center [808, 230] width 11 height 13
click at [1075, 229] on icon "button" at bounding box center [1069, 230] width 11 height 13
click at [1033, 349] on span "16" at bounding box center [1031, 355] width 13 height 13
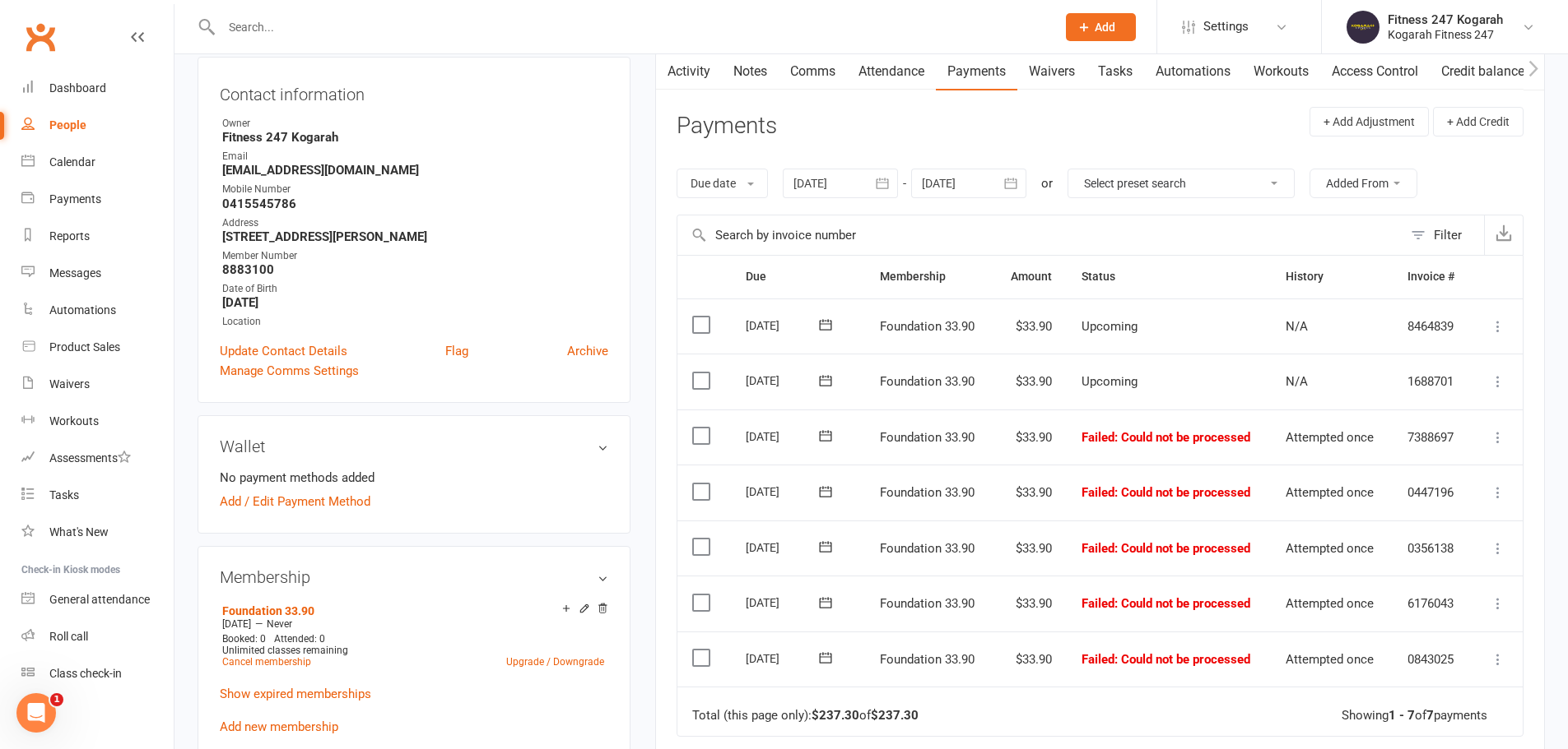
scroll to position [82, 0]
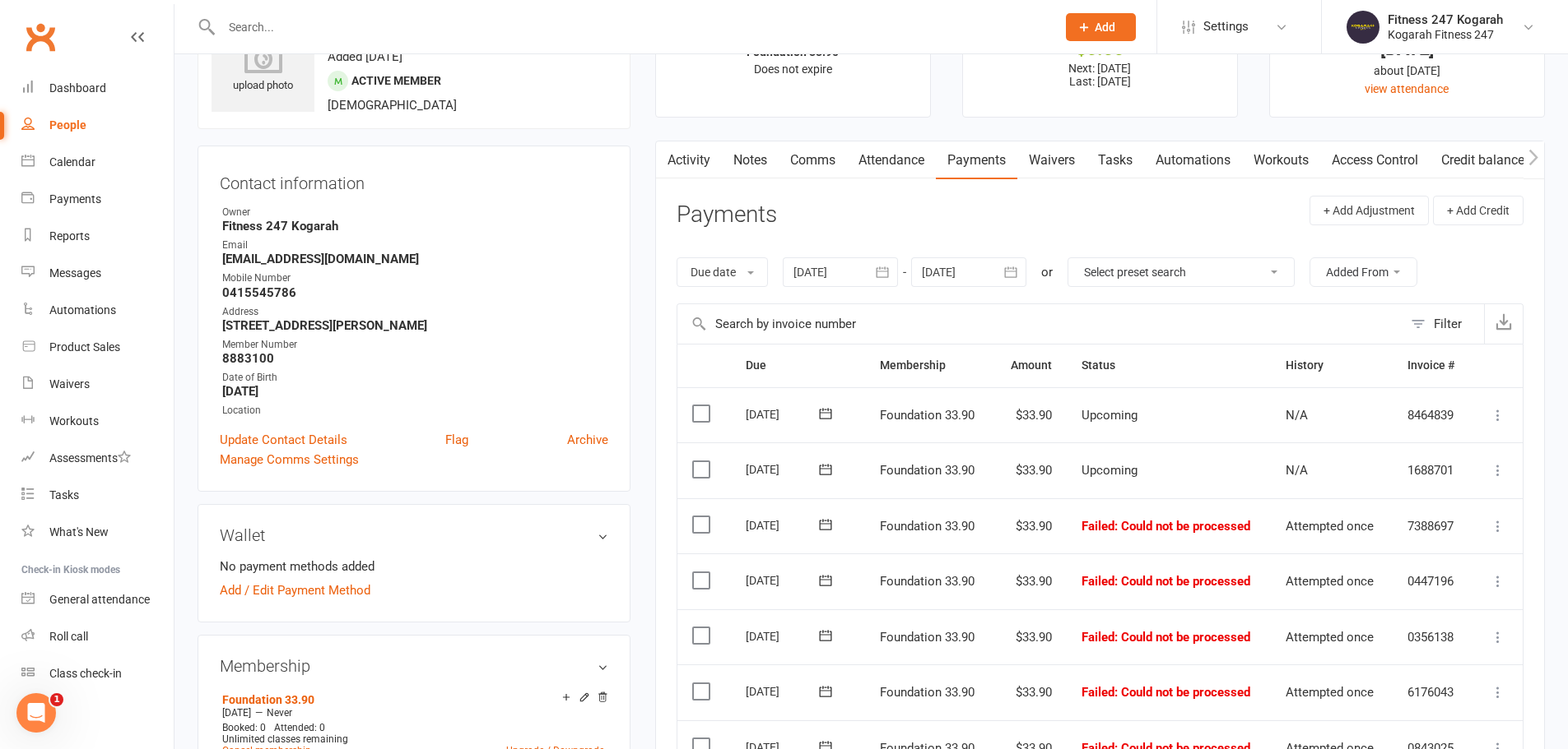
click at [889, 268] on icon "button" at bounding box center [882, 272] width 16 height 16
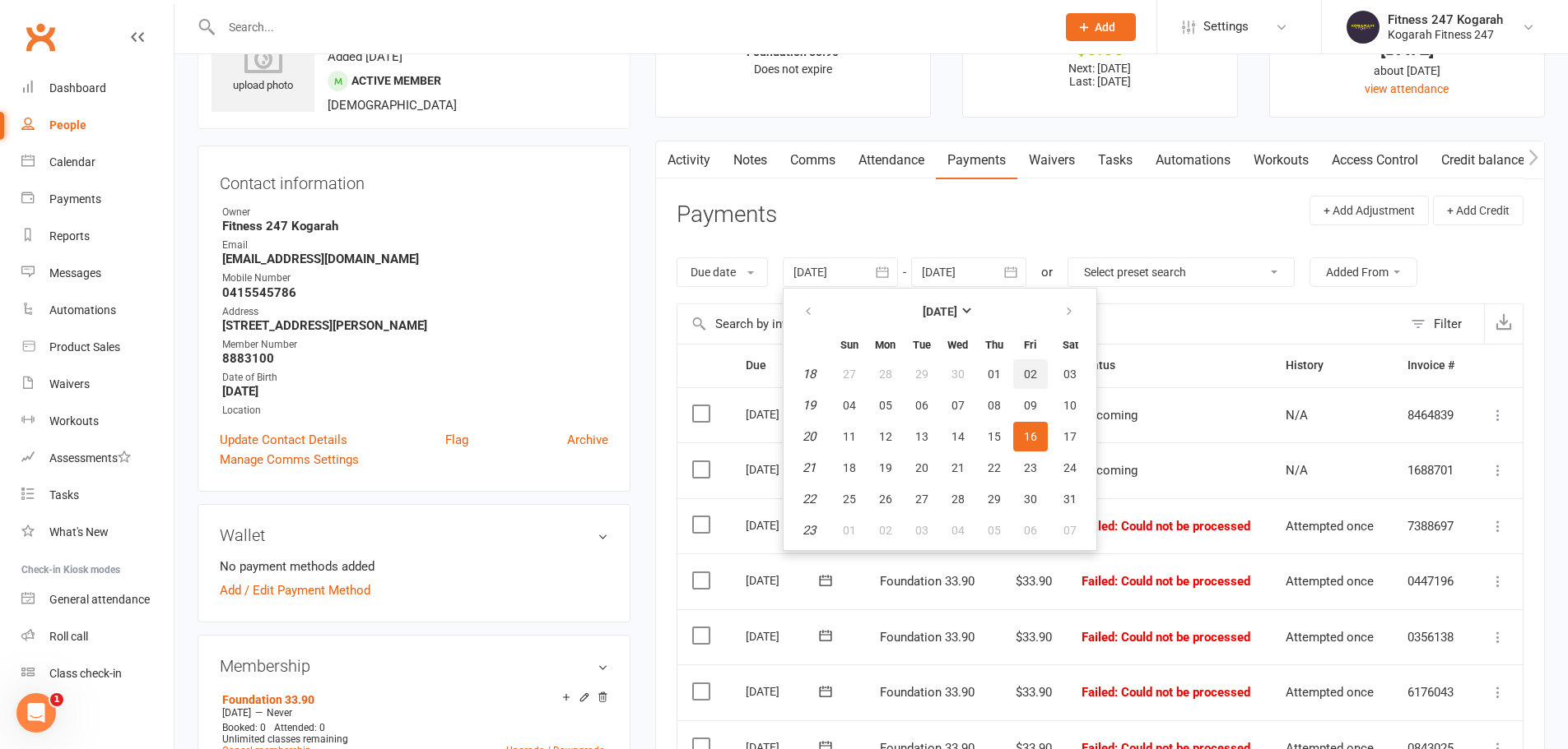
click at [1032, 381] on span "02" at bounding box center [1031, 374] width 13 height 13
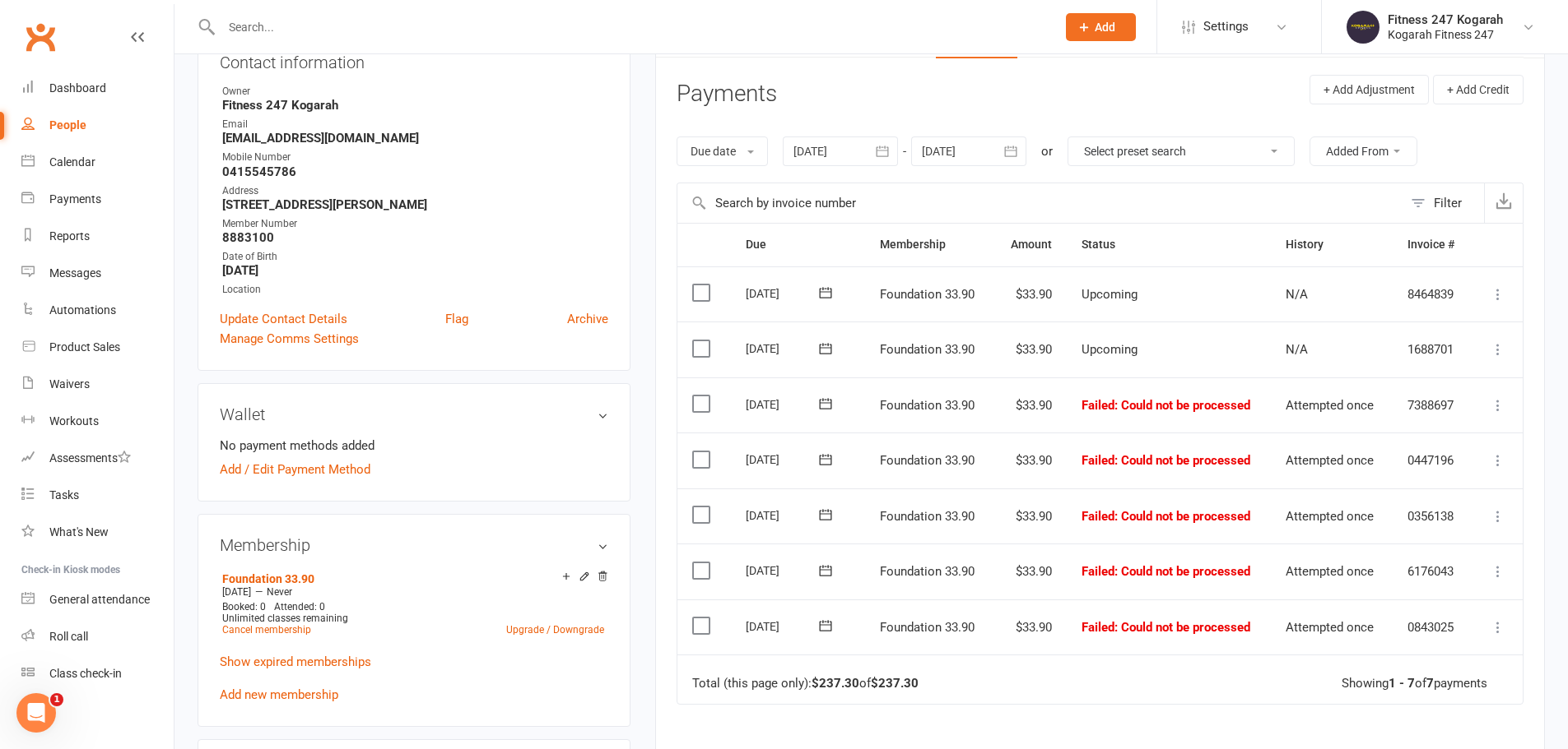
scroll to position [0, 0]
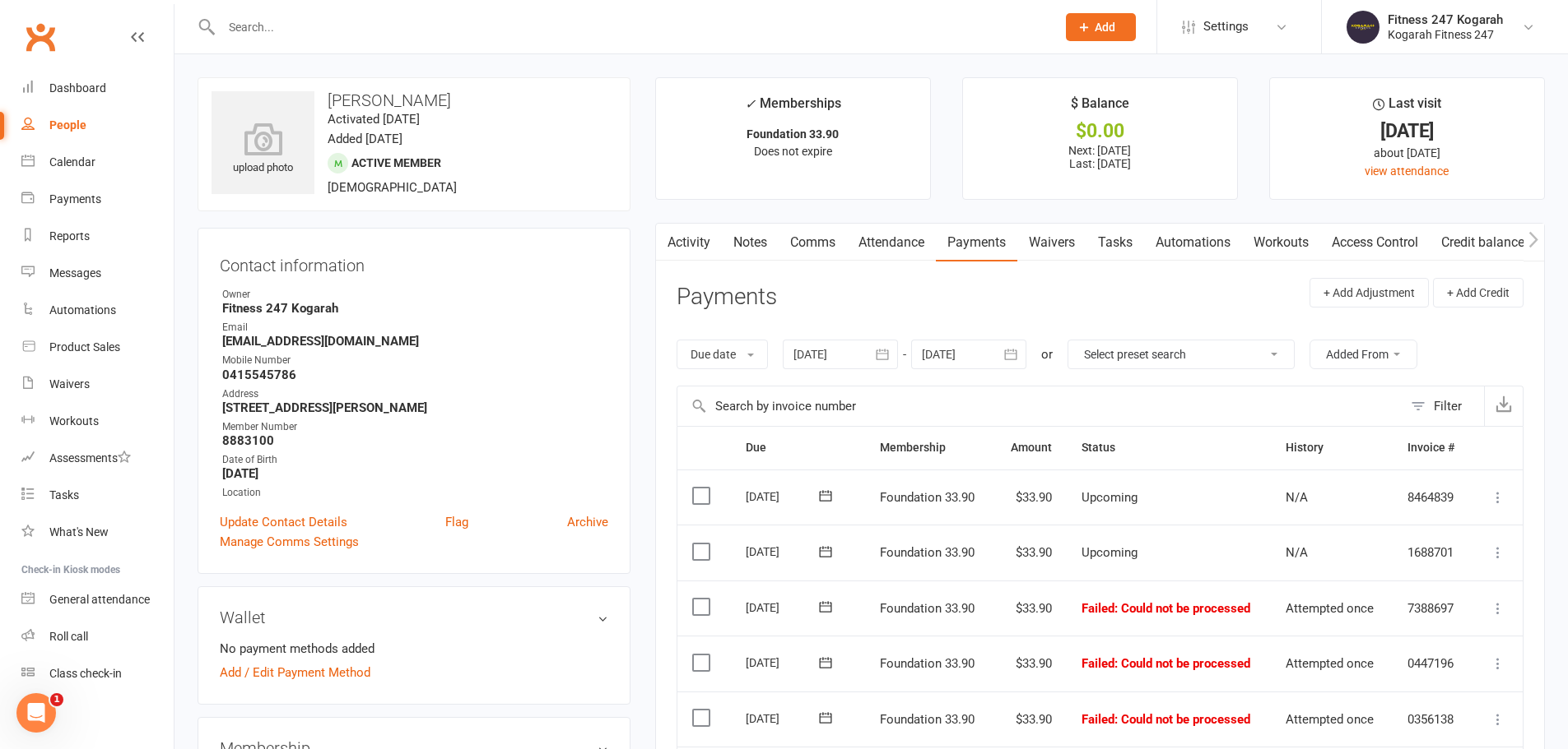
click at [889, 355] on icon "button" at bounding box center [882, 354] width 16 height 16
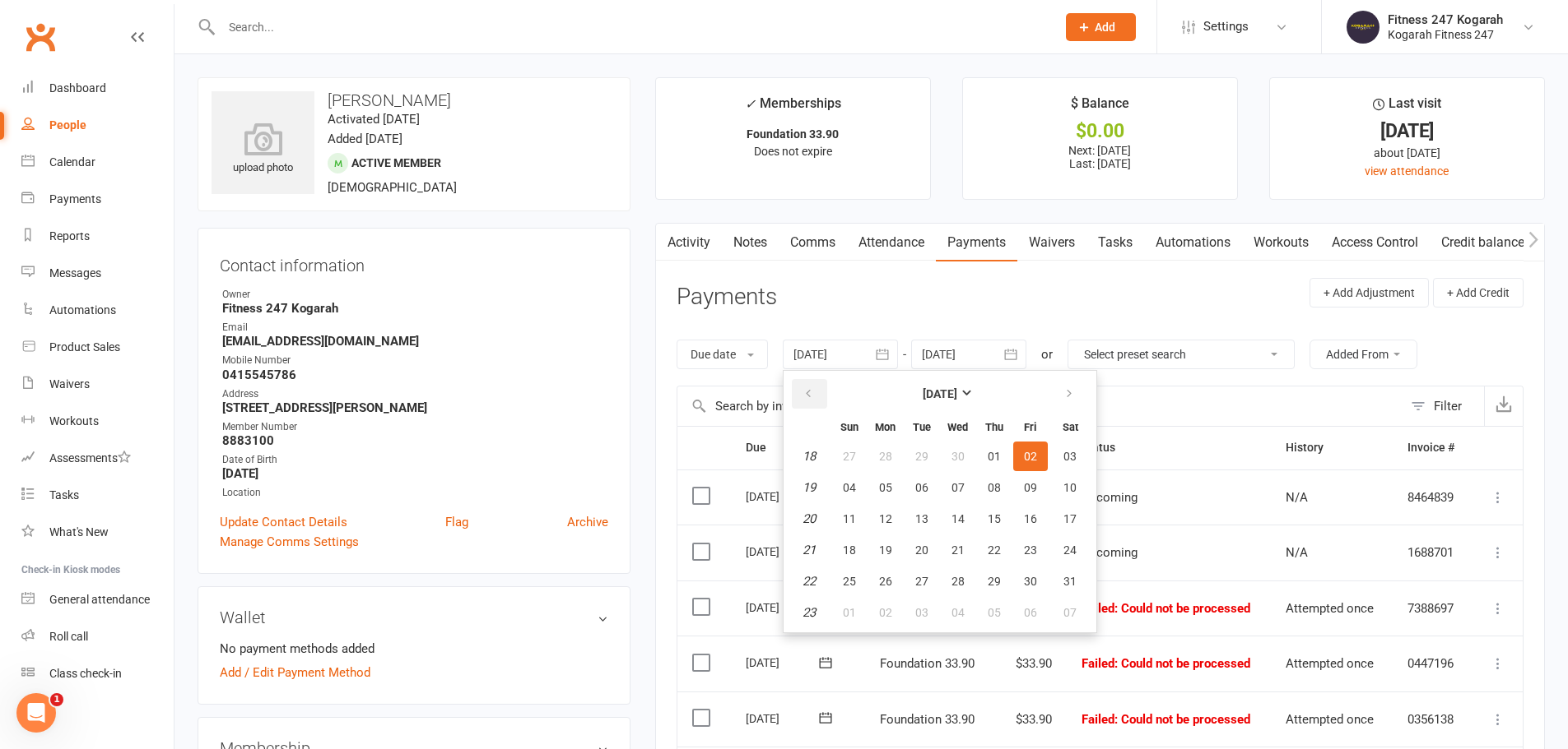
click at [814, 395] on icon "button" at bounding box center [808, 394] width 11 height 13
click at [998, 457] on span "03" at bounding box center [994, 457] width 13 height 13
type input "[DATE]"
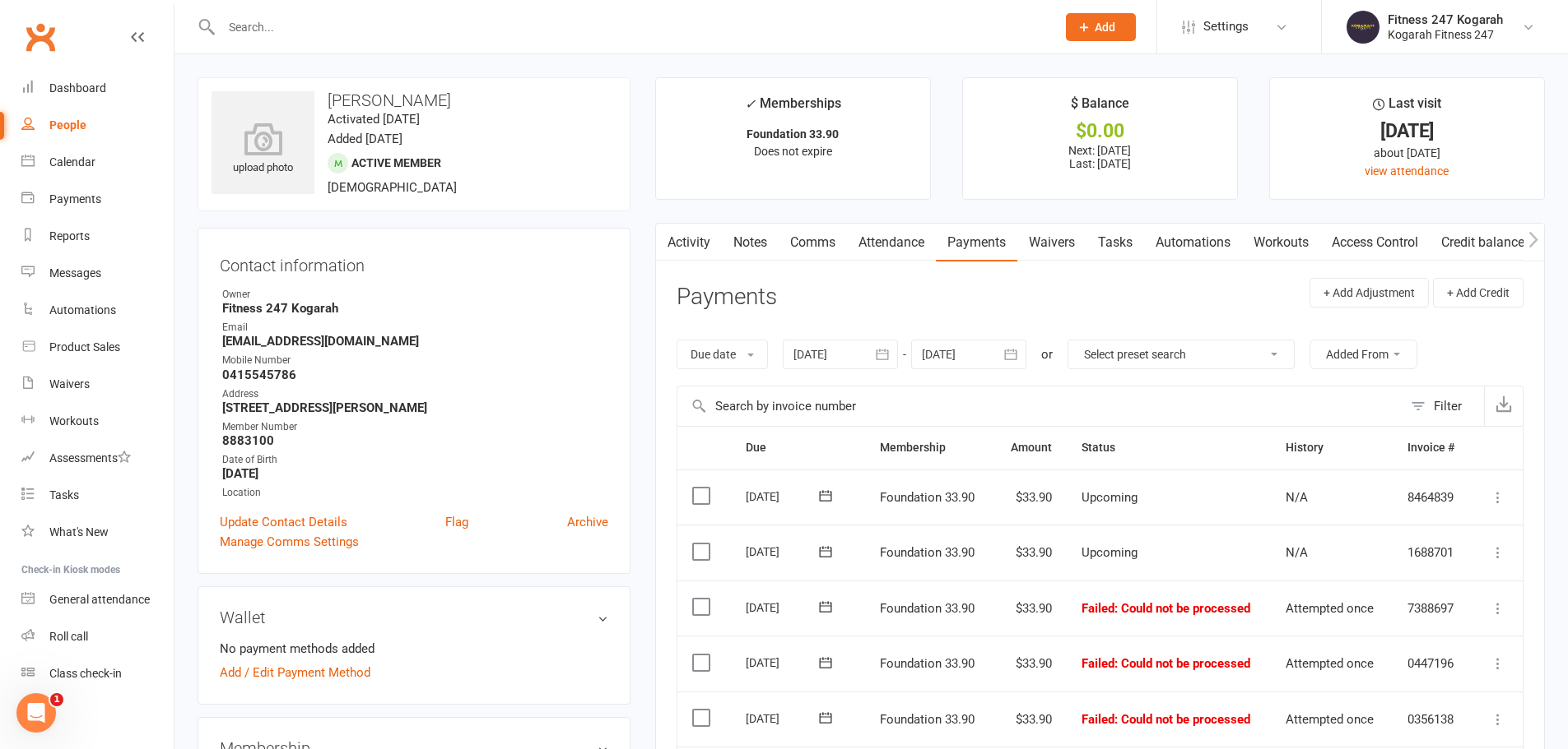
click at [681, 245] on link "Activity" at bounding box center [688, 243] width 66 height 38
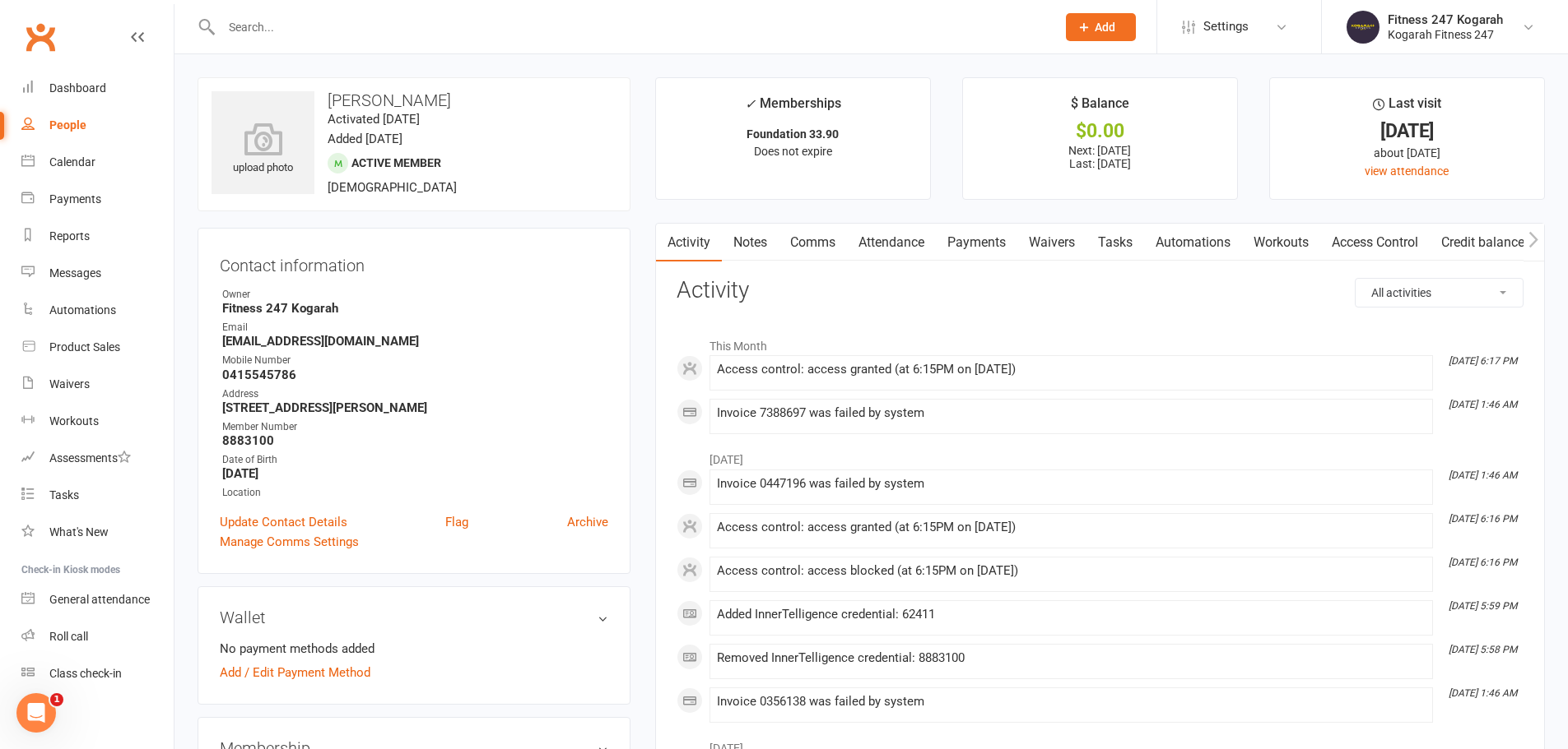
click at [989, 241] on link "Payments" at bounding box center [975, 243] width 81 height 38
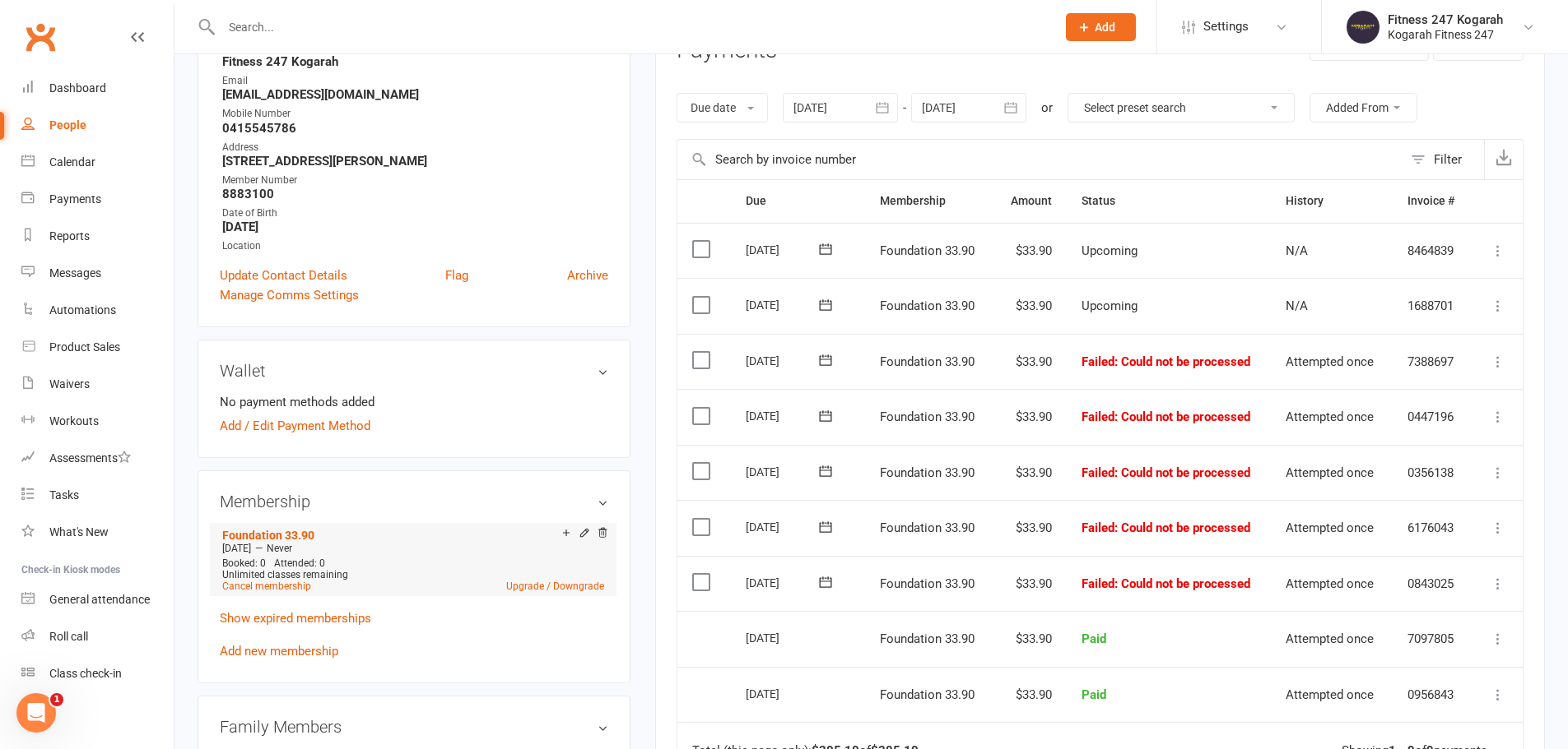
scroll to position [329, 0]
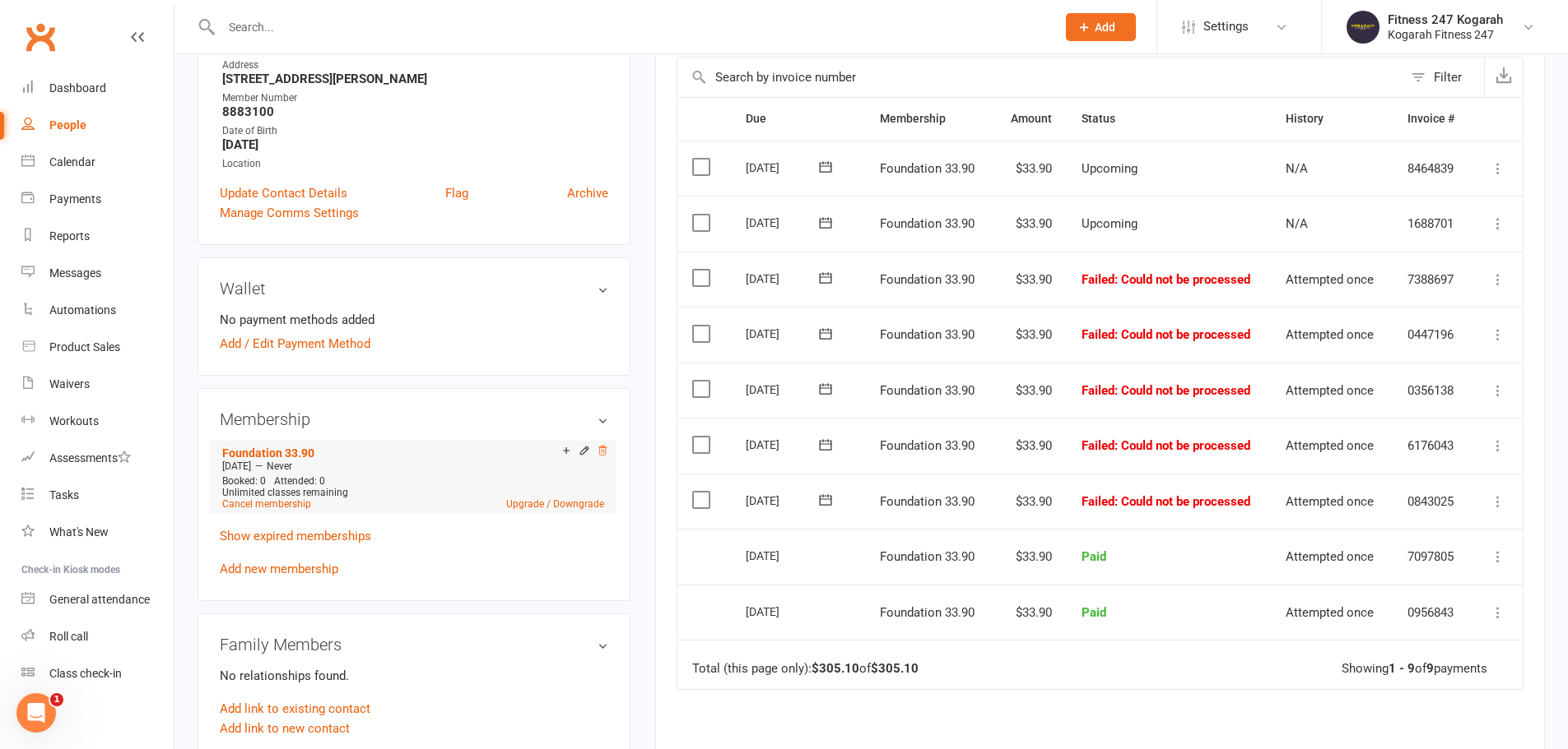
click at [603, 451] on icon at bounding box center [602, 449] width 9 height 9
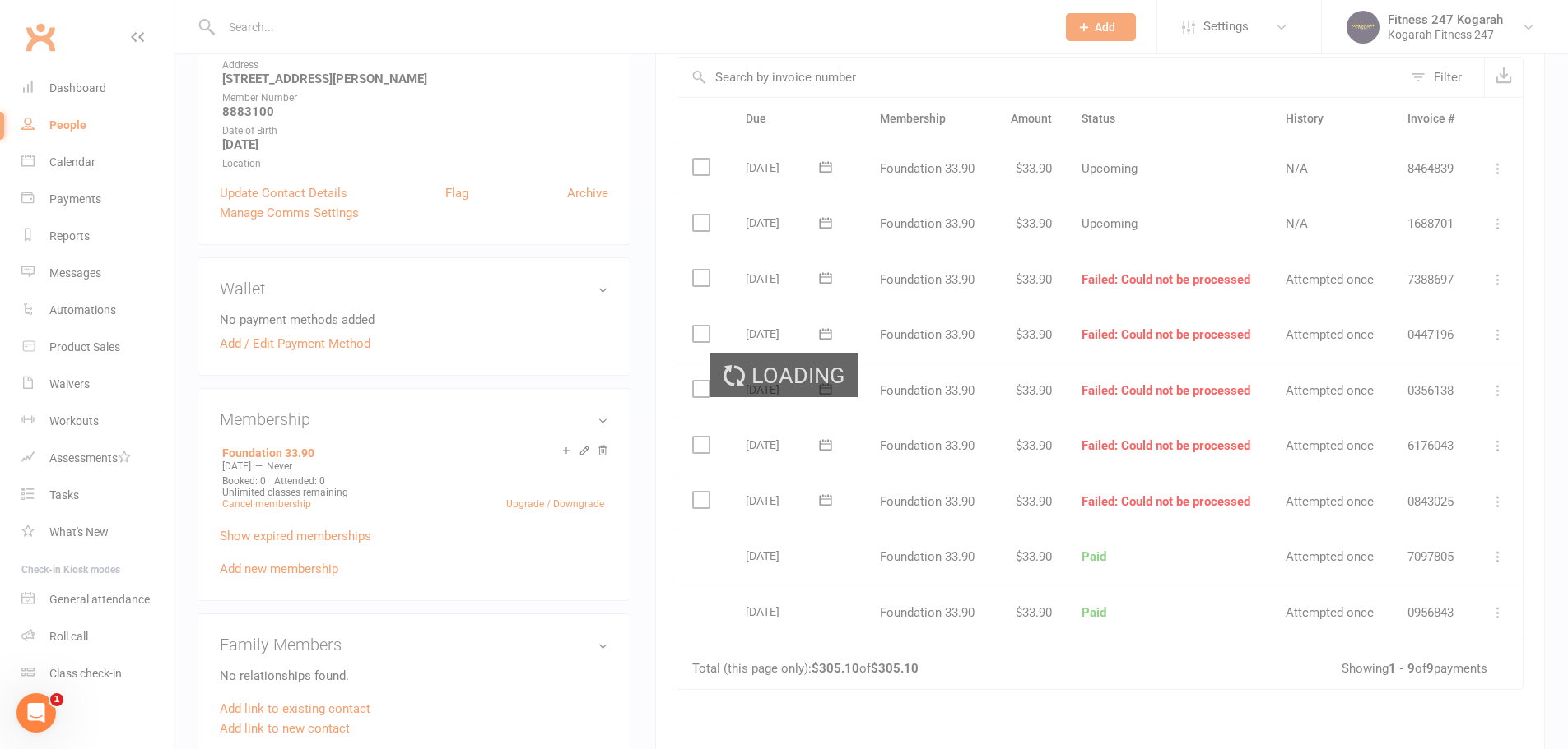
scroll to position [325, 0]
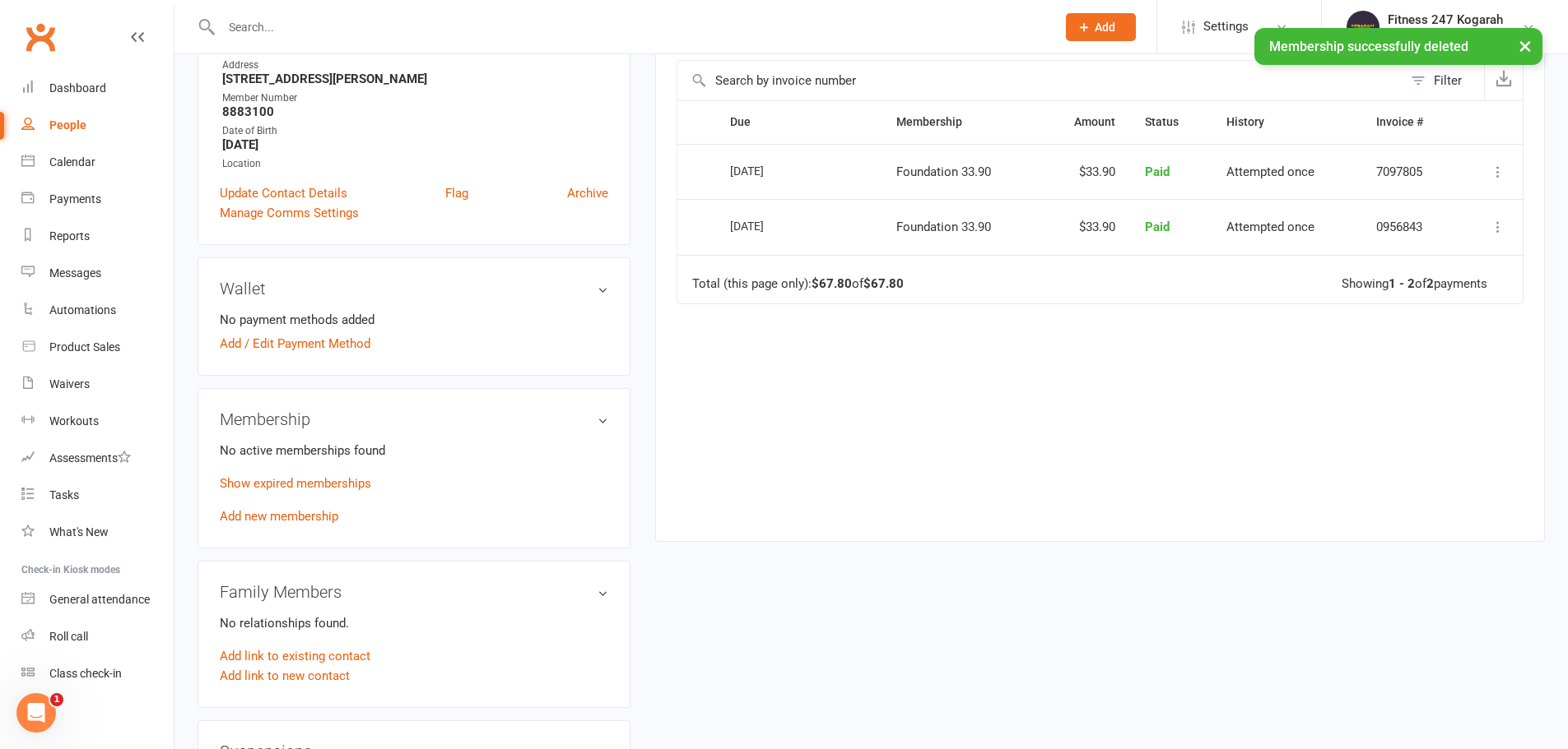
click at [289, 516] on link "Add new membership" at bounding box center [279, 517] width 118 height 15
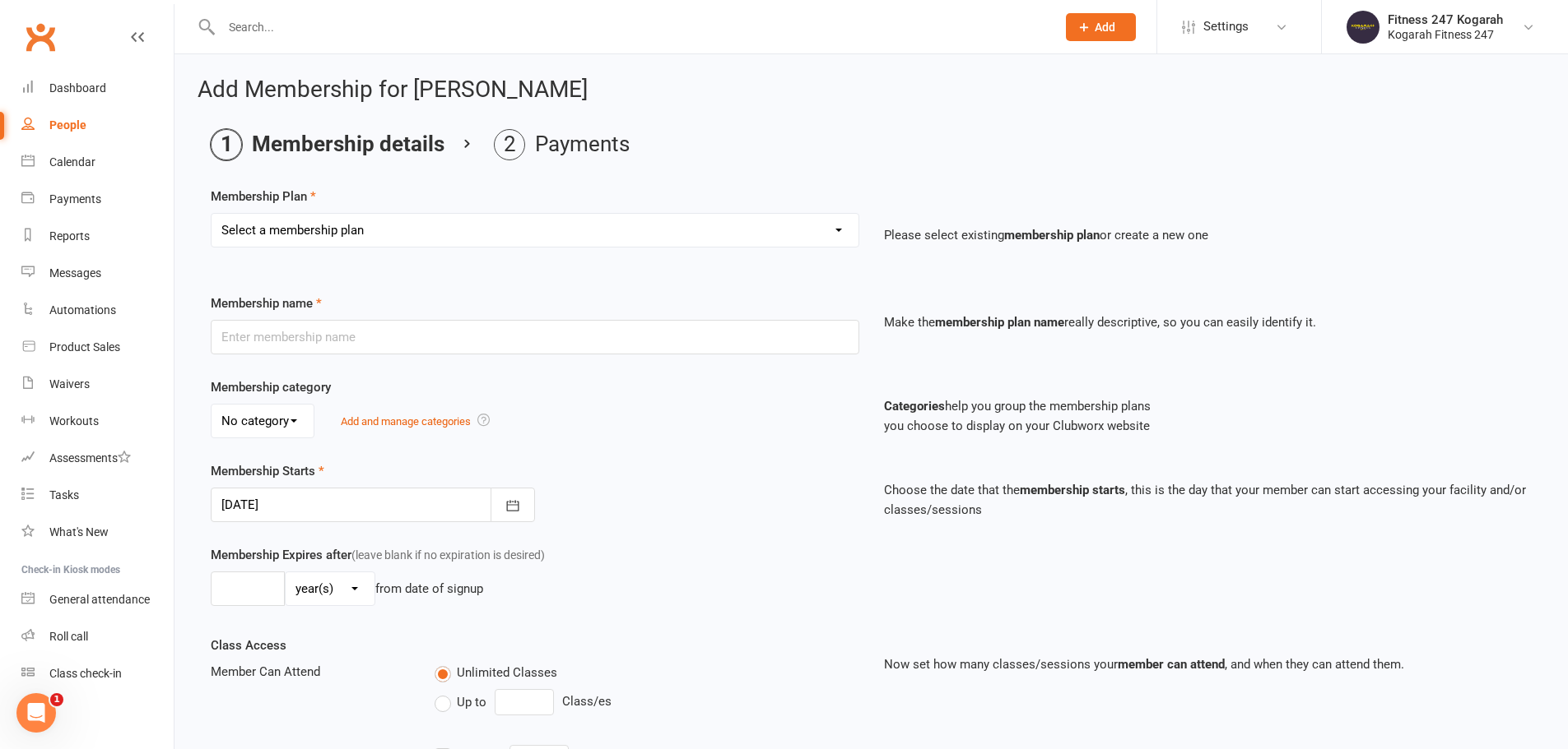
click at [551, 239] on select "Select a membership plan Create new Membership Plan Foundation 19.45 Foundation…" at bounding box center [535, 230] width 647 height 32
select select "18"
click at [212, 214] on select "Select a membership plan Create new Membership Plan Foundation 19.45 Foundation…" at bounding box center [535, 230] width 647 height 32
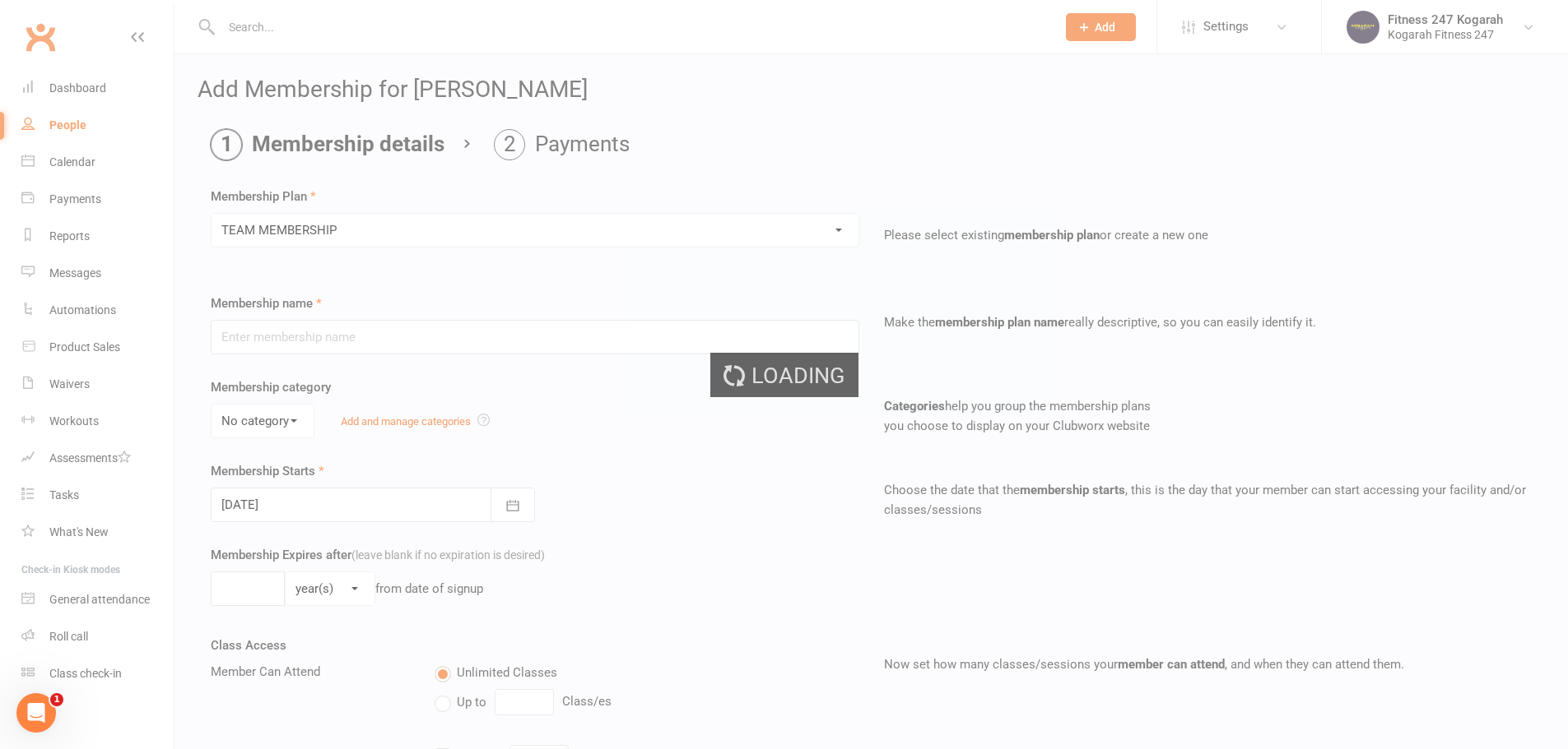
type input "TEAM MEMBERSHIP"
select select "2"
type input "0"
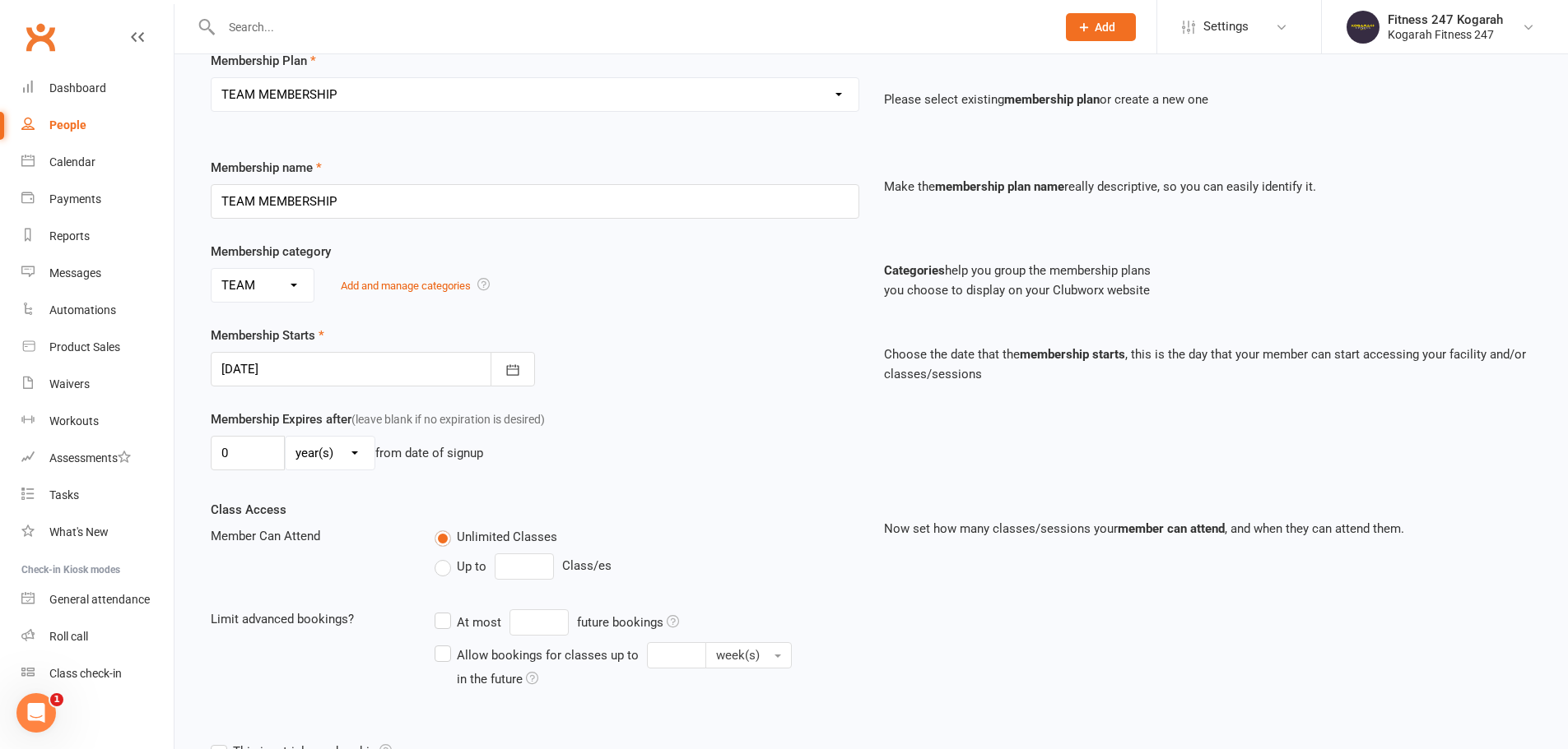
scroll to position [361, 0]
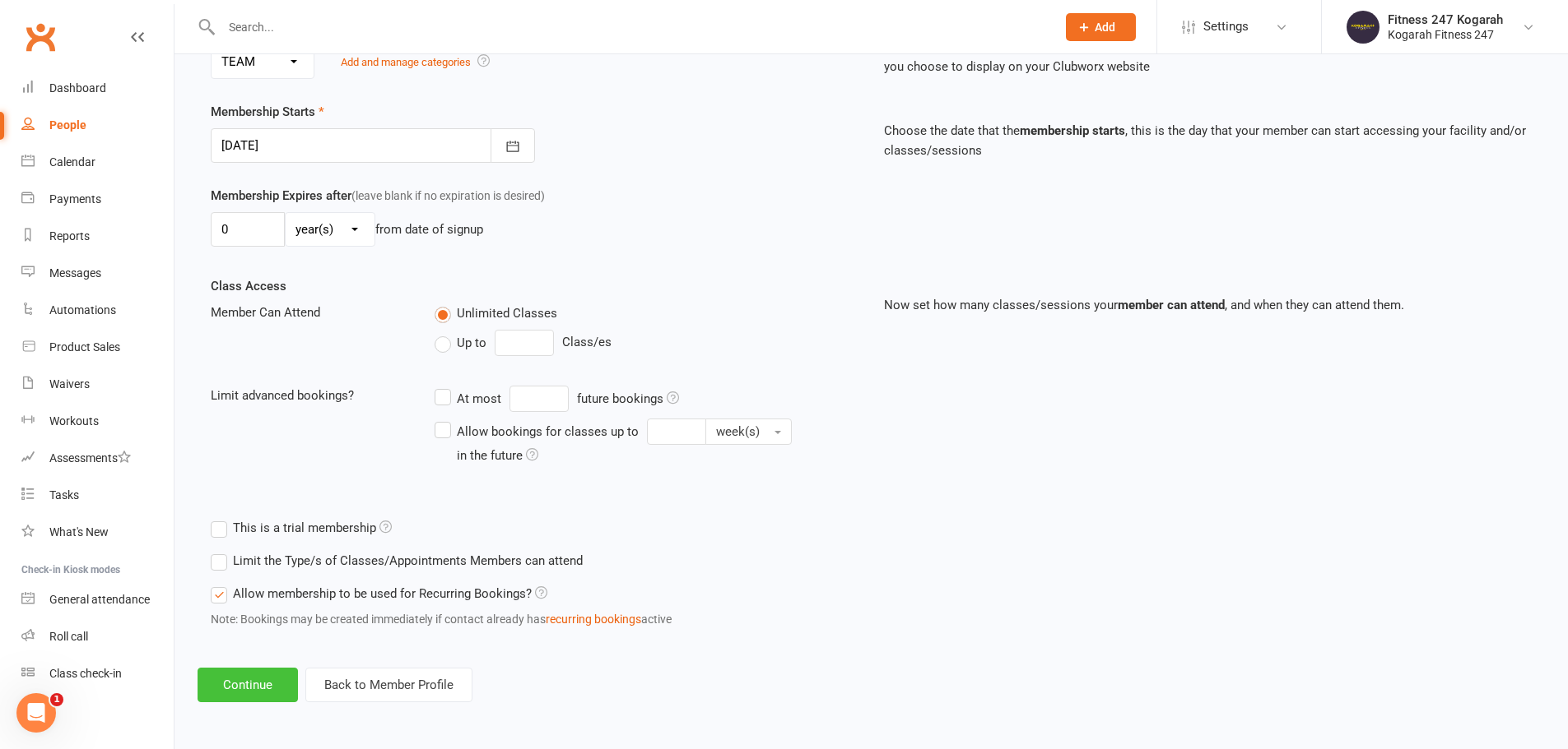
click at [268, 692] on button "Continue" at bounding box center [247, 685] width 100 height 34
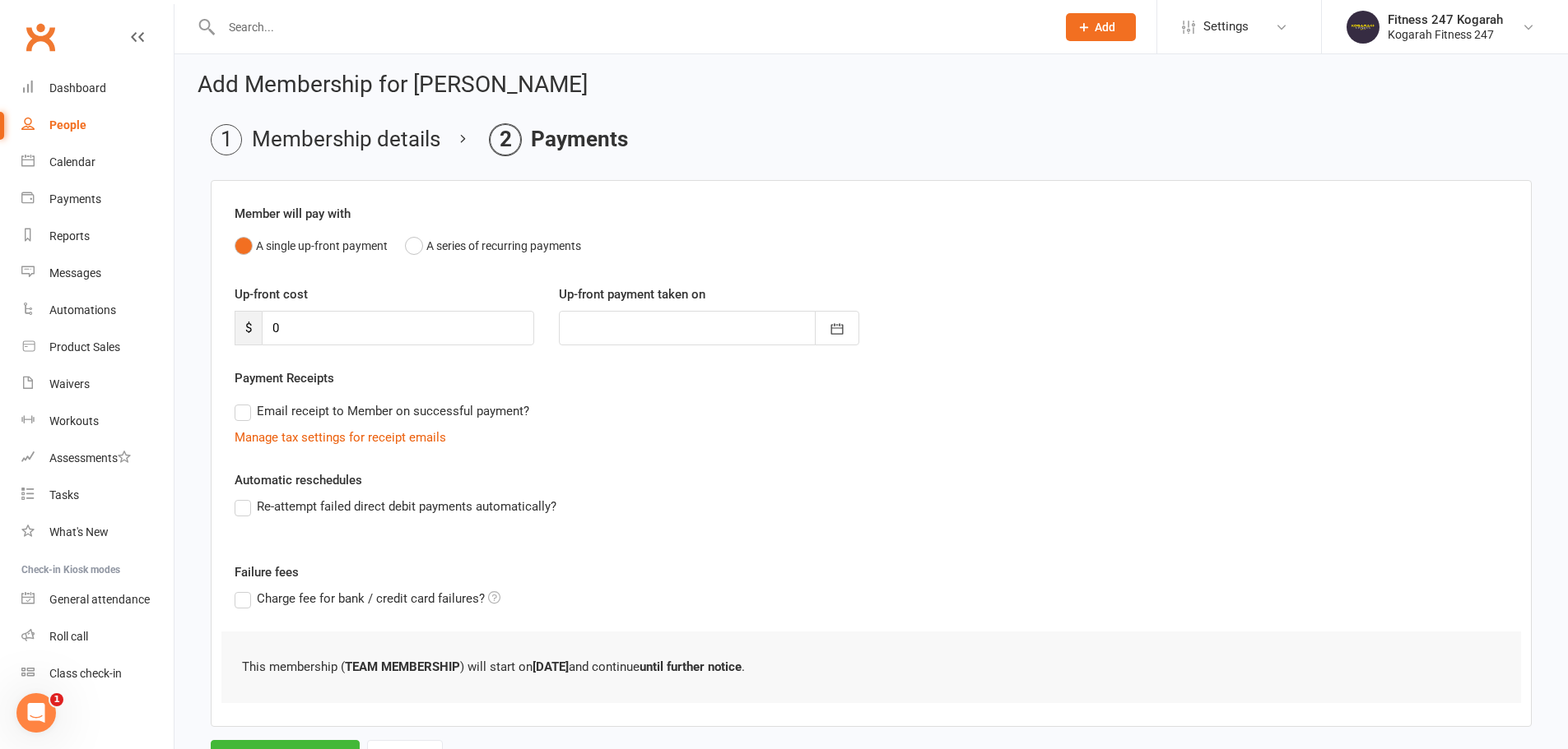
scroll to position [80, 0]
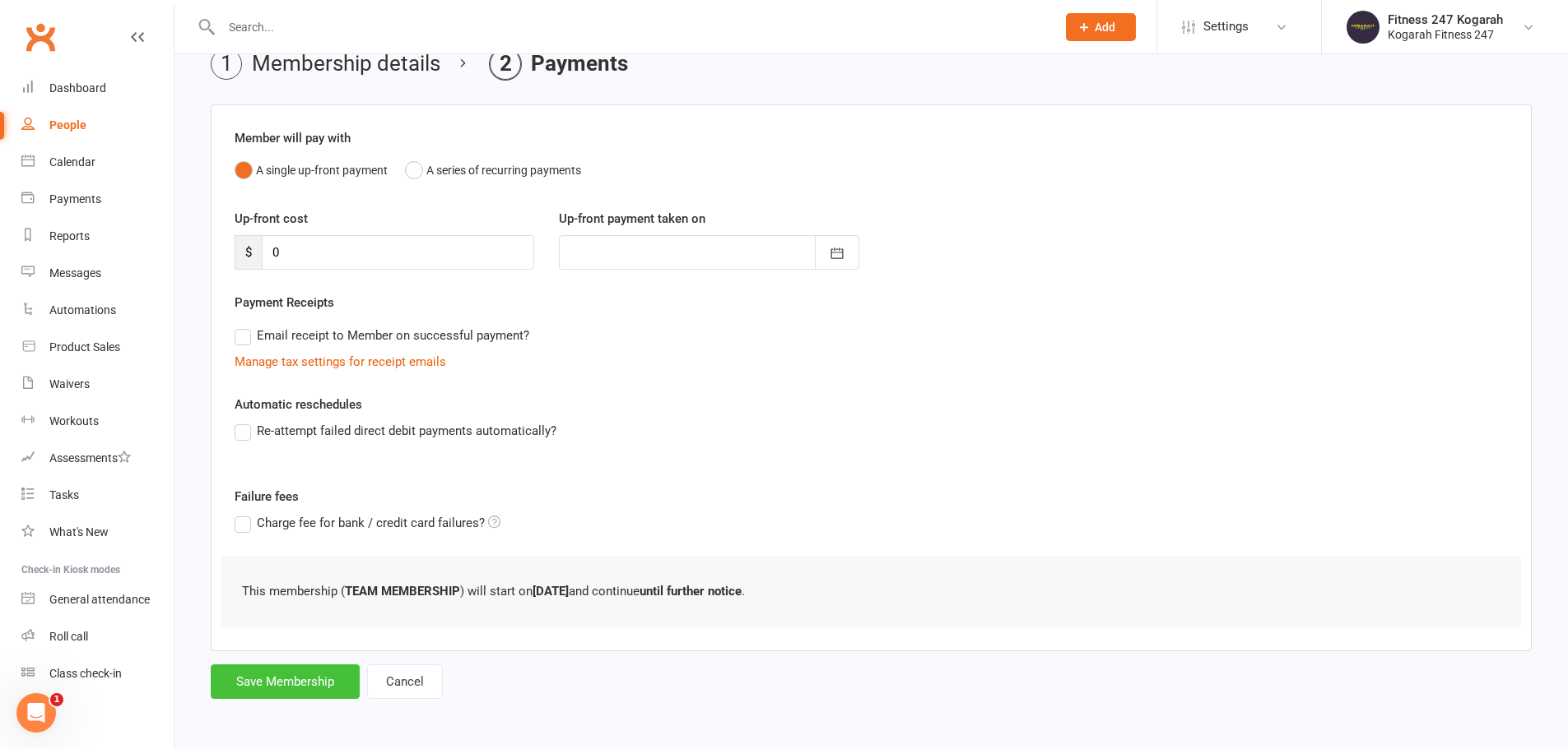
click at [283, 689] on button "Save Membership" at bounding box center [285, 682] width 149 height 34
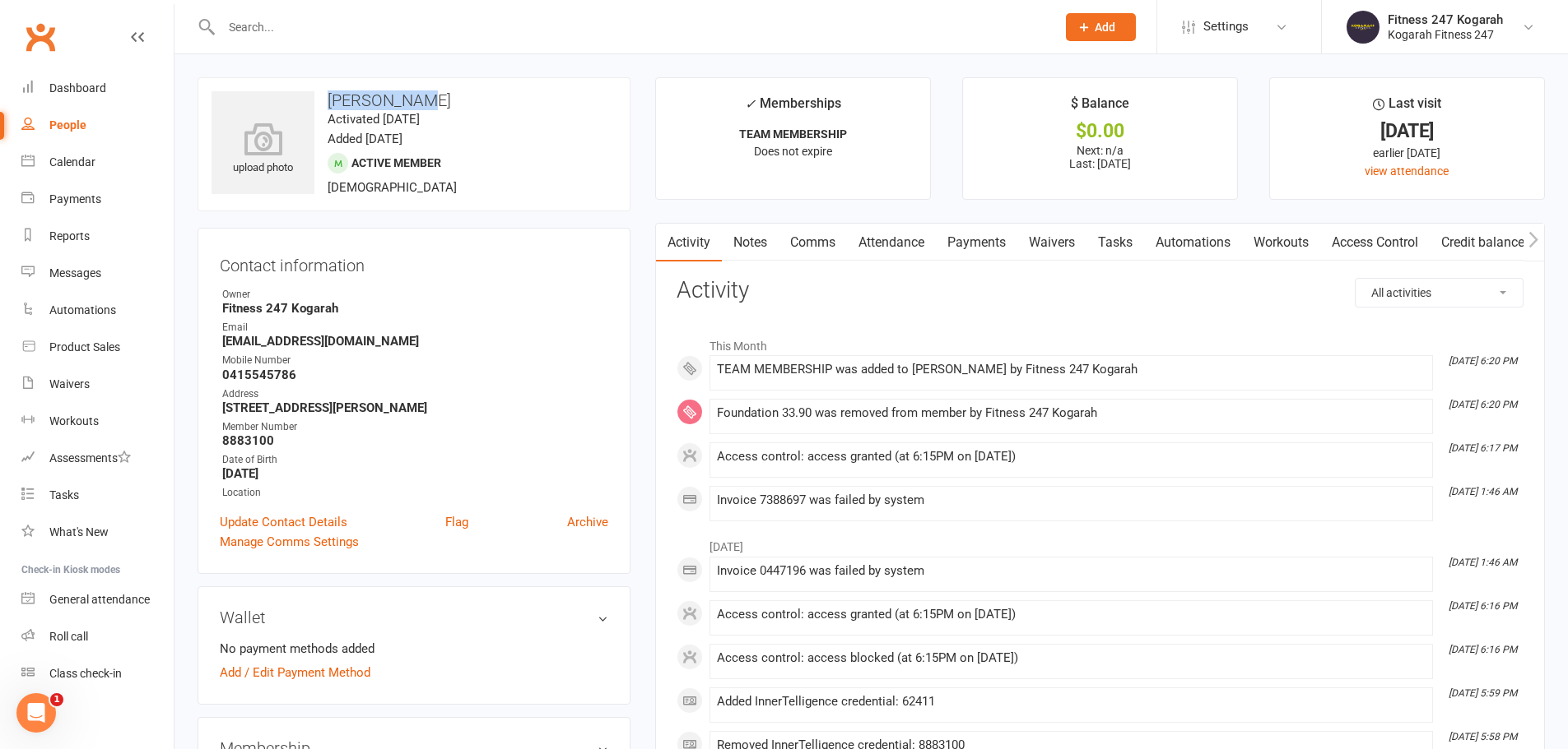
drag, startPoint x: 404, startPoint y: 101, endPoint x: 330, endPoint y: 105, distance: 74.1
click at [330, 105] on h3 "[PERSON_NAME]" at bounding box center [414, 100] width 405 height 18
copy h3 "[PERSON_NAME]"
drag, startPoint x: 388, startPoint y: 338, endPoint x: 213, endPoint y: 343, distance: 175.1
click at [213, 343] on div "Contact information Owner Fitness 247 Kogarah Email [EMAIL_ADDRESS][DOMAIN_NAME…" at bounding box center [414, 401] width 433 height 346
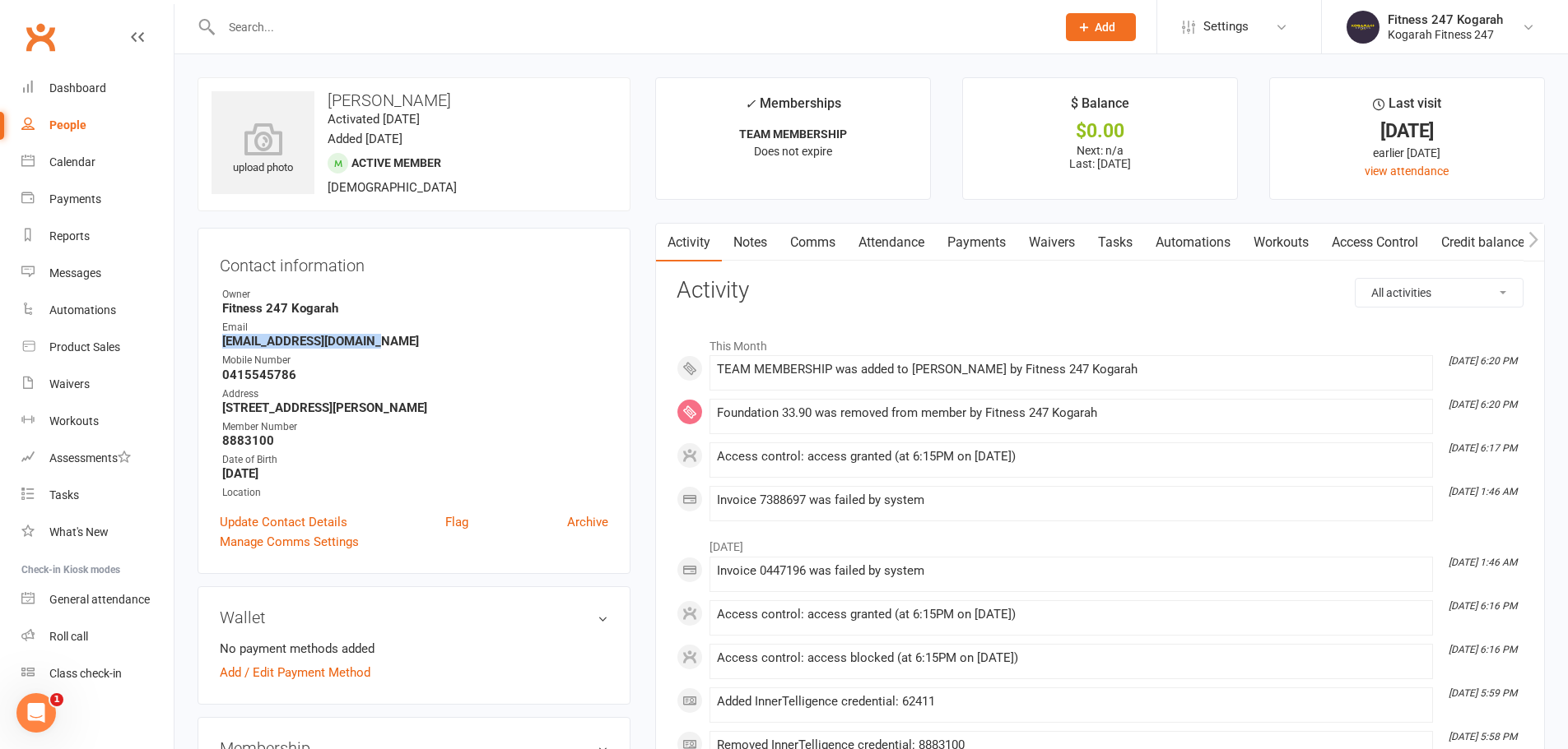
copy strong "[EMAIL_ADDRESS][DOMAIN_NAME]"
click at [418, 337] on strong "[EMAIL_ADDRESS][DOMAIN_NAME]" at bounding box center [415, 342] width 386 height 15
drag, startPoint x: 299, startPoint y: 375, endPoint x: 220, endPoint y: 378, distance: 79.1
click at [220, 378] on li "Mobile Number [PHONE_NUMBER]" at bounding box center [413, 367] width 388 height 29
copy strong "0415545786"
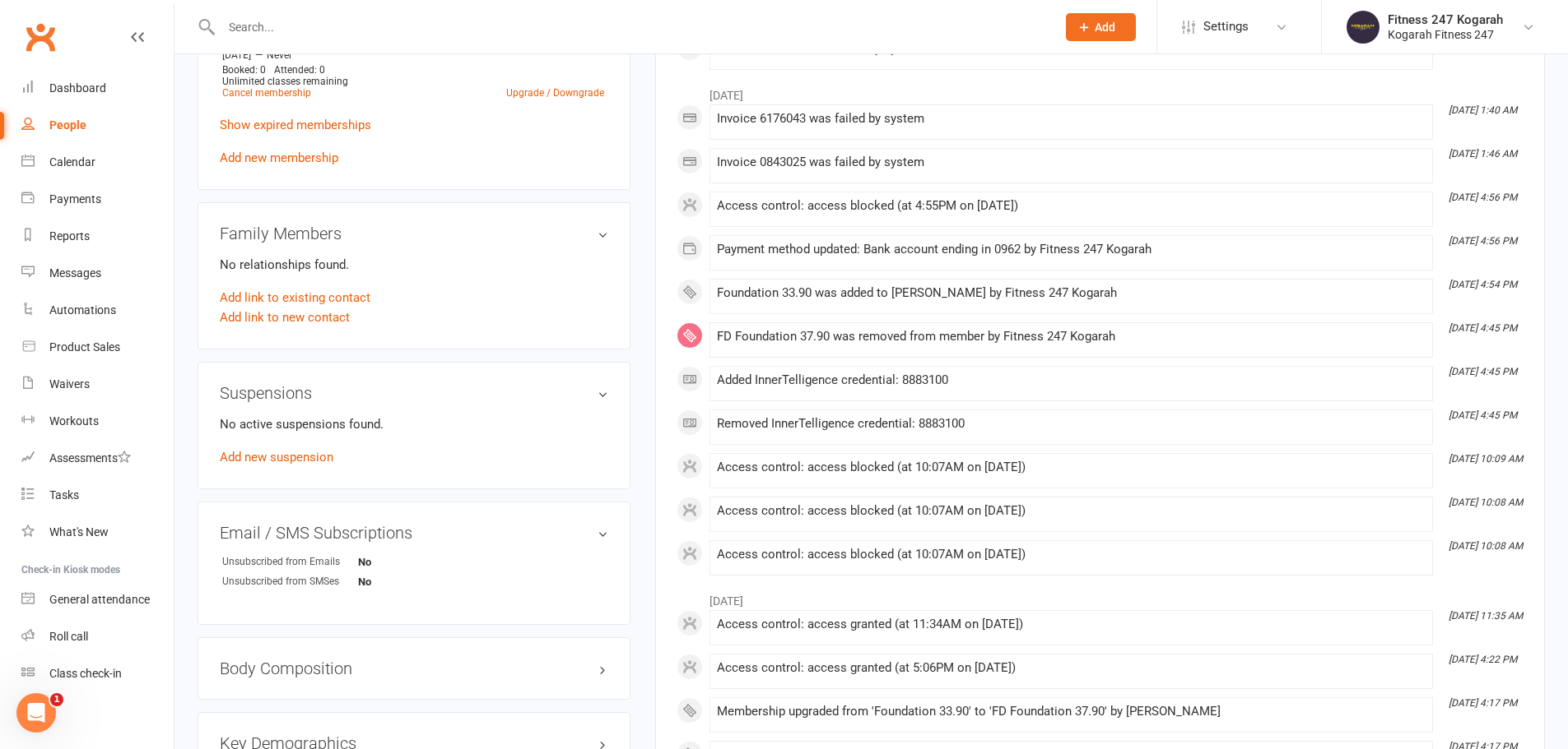
scroll to position [988, 0]
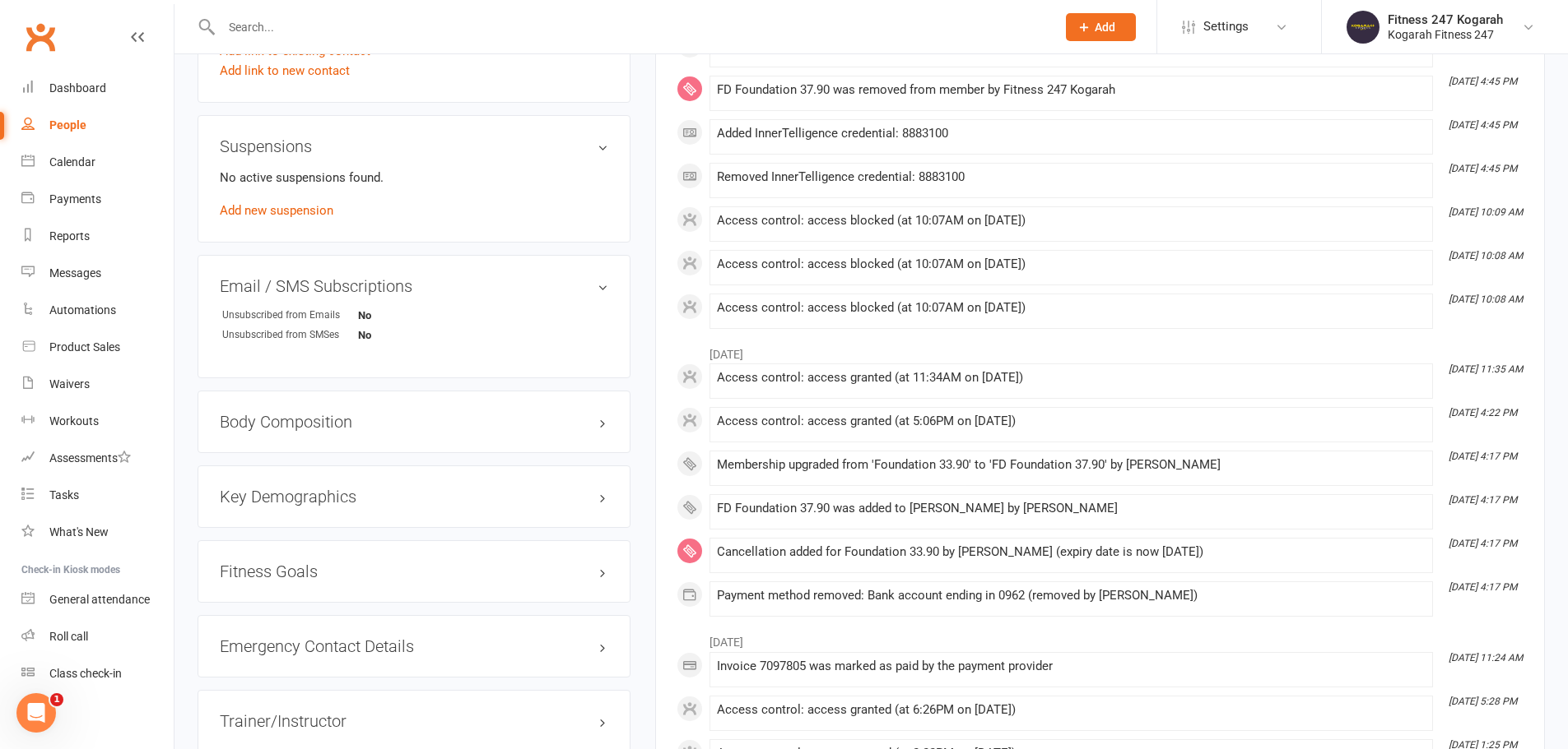
click at [492, 630] on div "Emergency Contact Details edit" at bounding box center [414, 647] width 433 height 63
click at [439, 643] on h3 "Emergency Contact Details edit" at bounding box center [413, 646] width 388 height 18
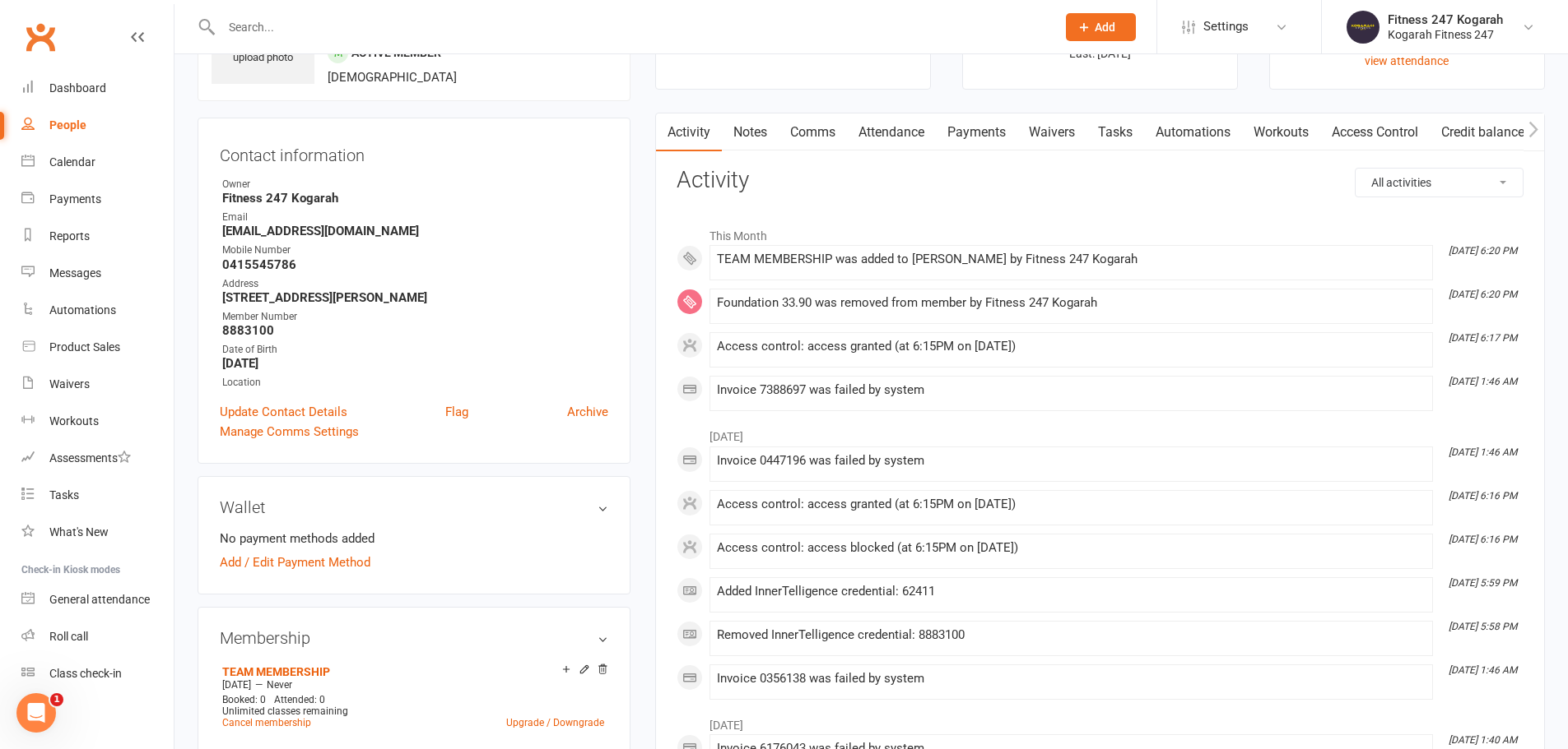
scroll to position [0, 0]
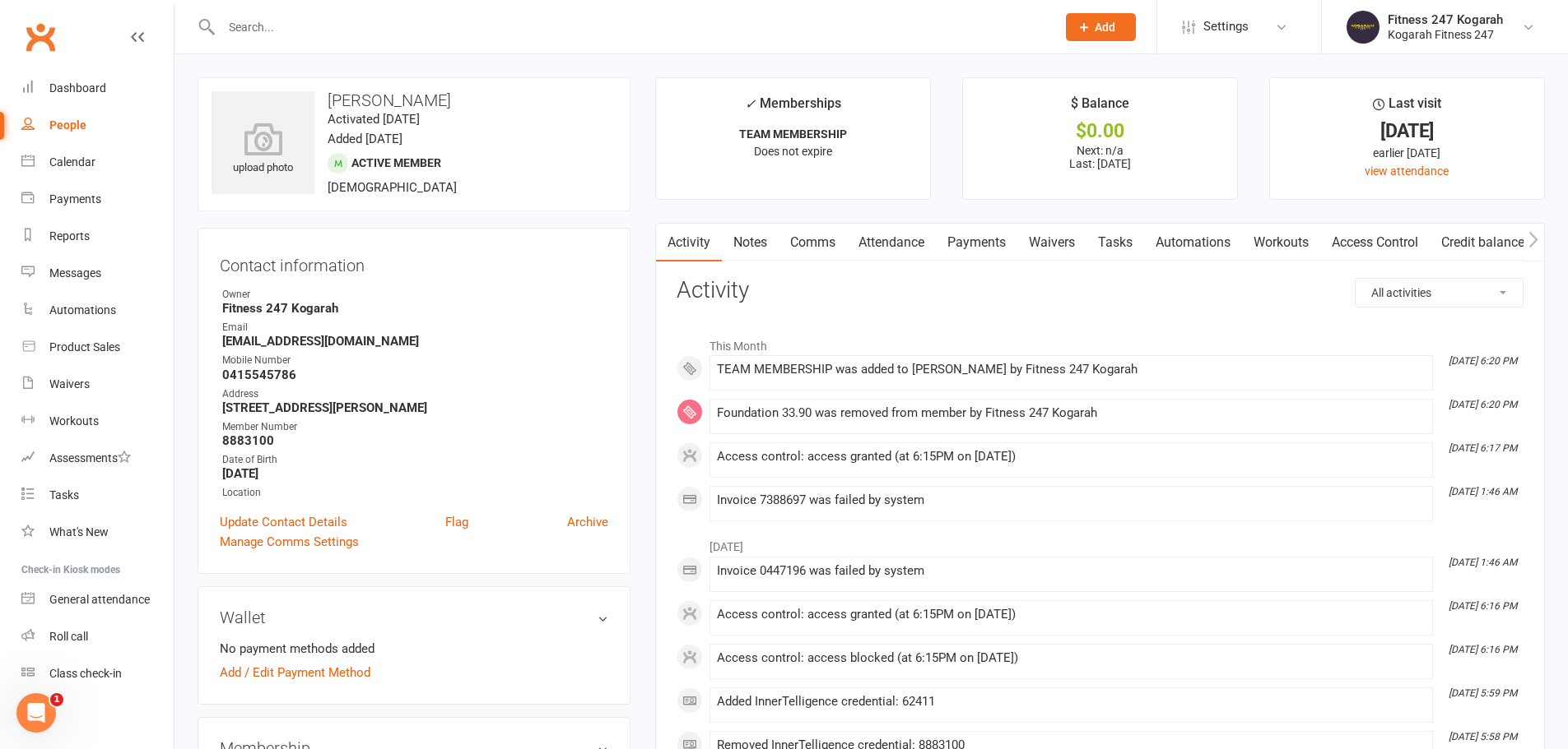
click at [1352, 248] on link "Access Control" at bounding box center [1374, 243] width 110 height 38
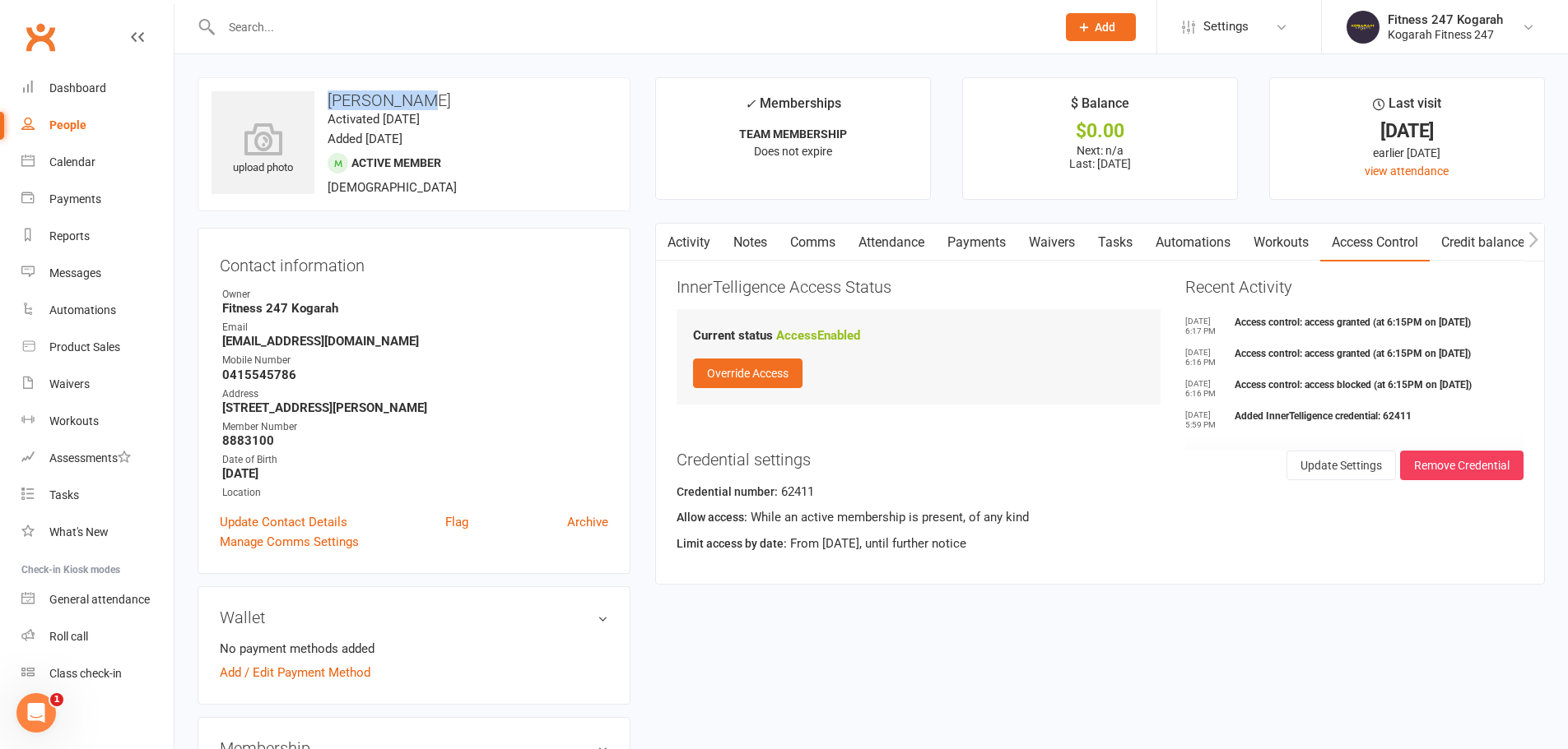
drag, startPoint x: 431, startPoint y: 99, endPoint x: 325, endPoint y: 105, distance: 106.2
click at [325, 105] on h3 "[PERSON_NAME]" at bounding box center [414, 100] width 405 height 18
copy h3 "[PERSON_NAME]"
